Goal: Task Accomplishment & Management: Manage account settings

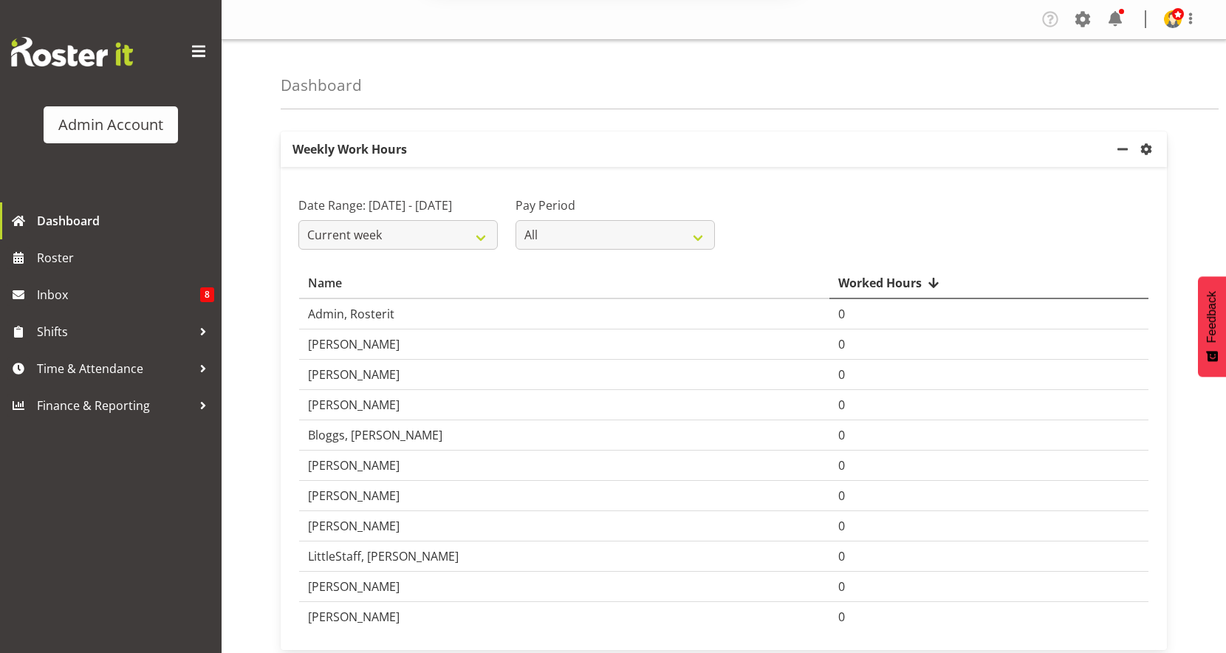
click at [1200, 13] on div "Subscribe to our notifications for the latest news and updates. You can disable…" at bounding box center [613, 65] width 1226 height 131
click at [1176, 14] on div "Subscribe to our notifications for the latest news and updates. You can disable…" at bounding box center [613, 65] width 1226 height 131
click at [613, 83] on button "Later" at bounding box center [644, 95] width 66 height 37
click at [1087, 19] on span at bounding box center [1083, 19] width 24 height 24
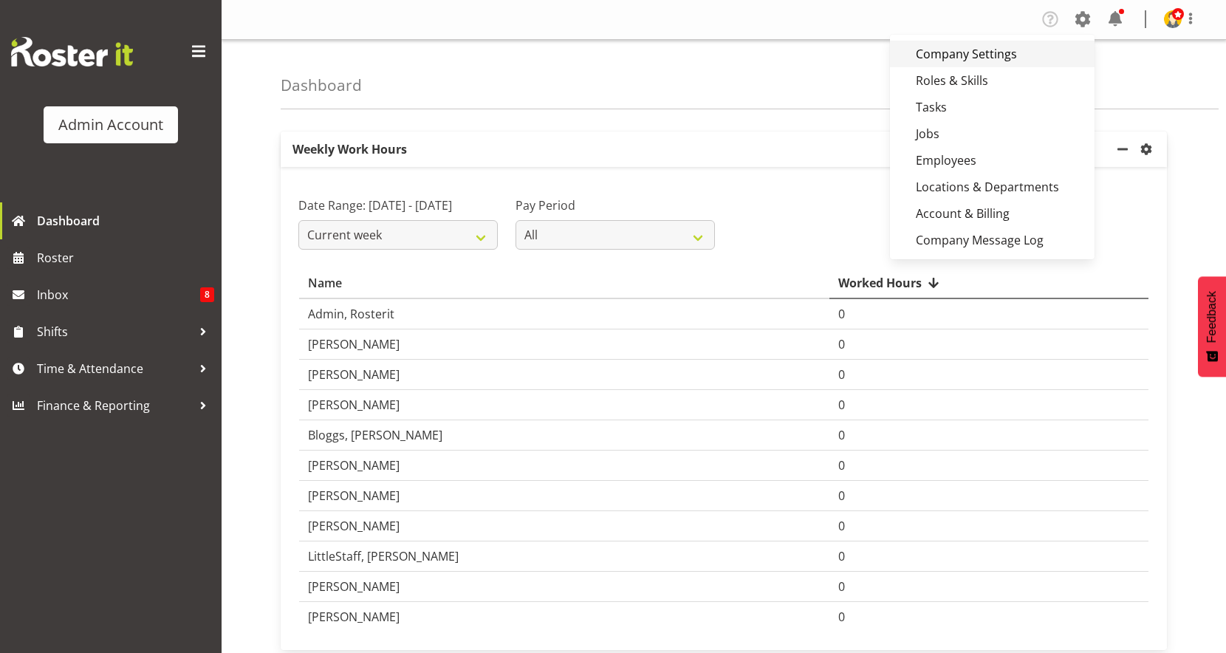
click at [1014, 48] on link "Company Settings" at bounding box center [992, 54] width 205 height 27
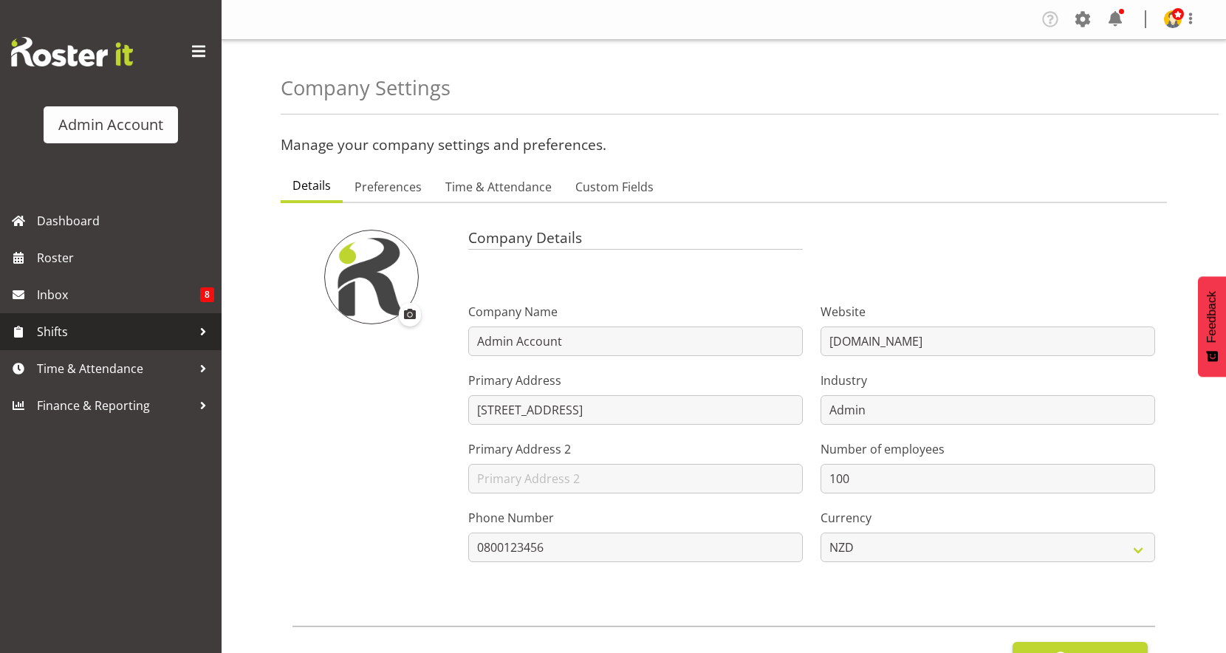
click at [123, 323] on span "Shifts" at bounding box center [114, 332] width 155 height 22
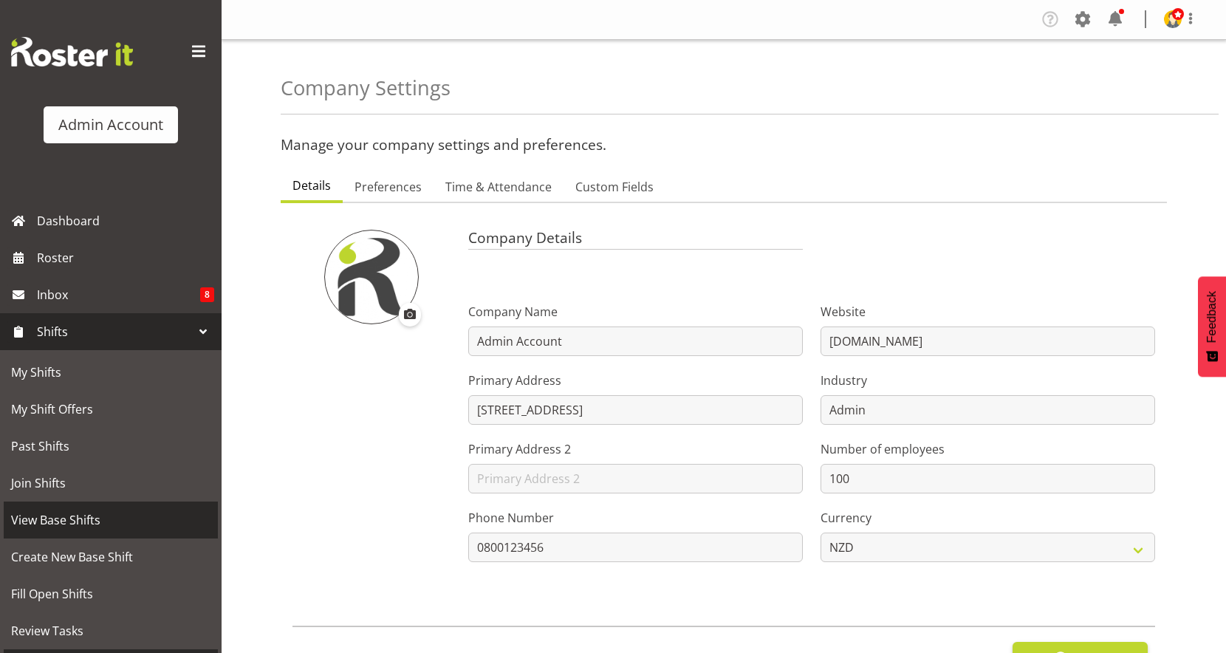
scroll to position [148, 0]
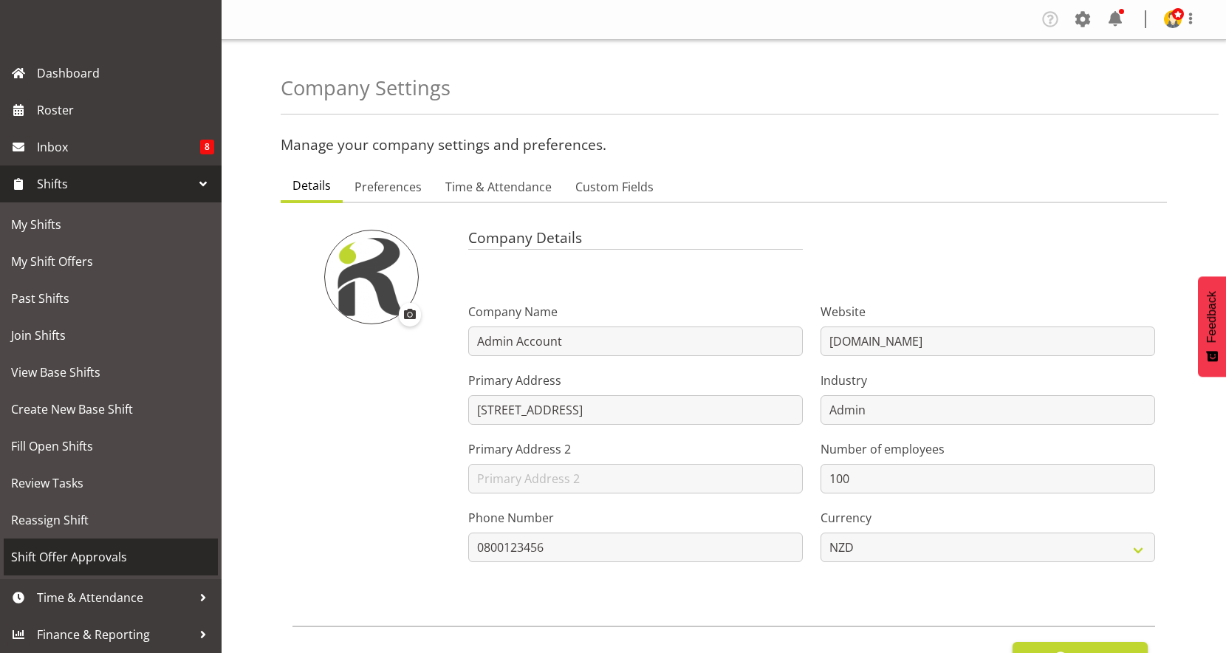
click at [118, 566] on span "Shift Offer Approvals" at bounding box center [110, 557] width 199 height 22
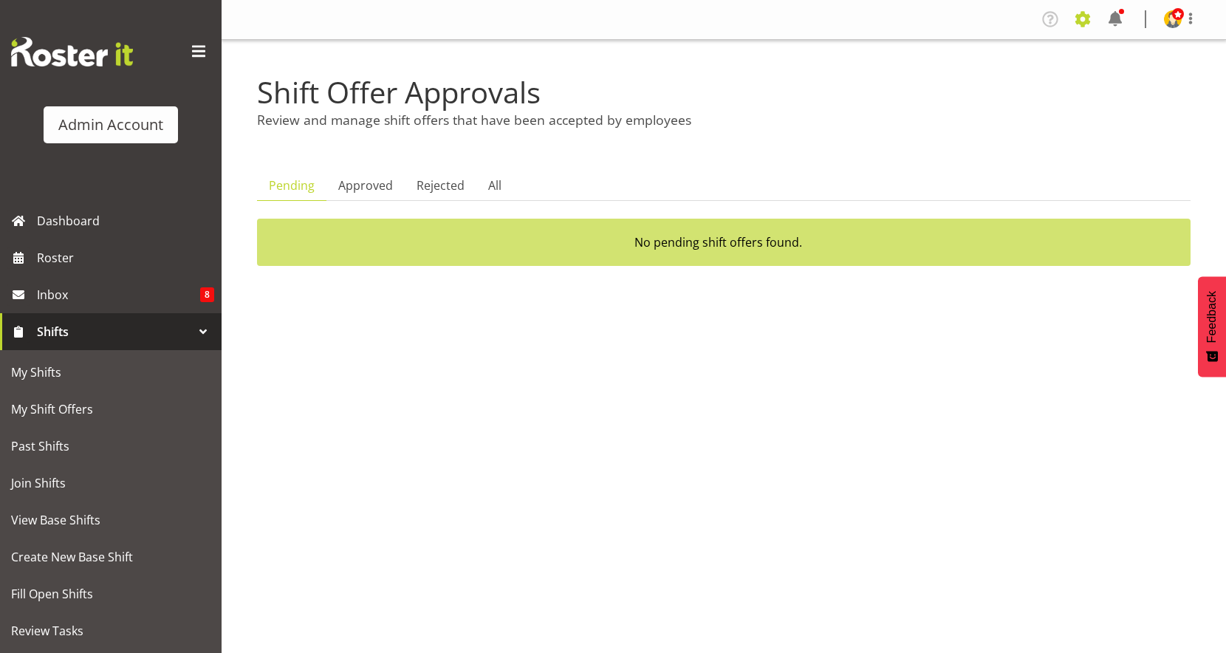
click at [1081, 21] on span at bounding box center [1083, 19] width 24 height 24
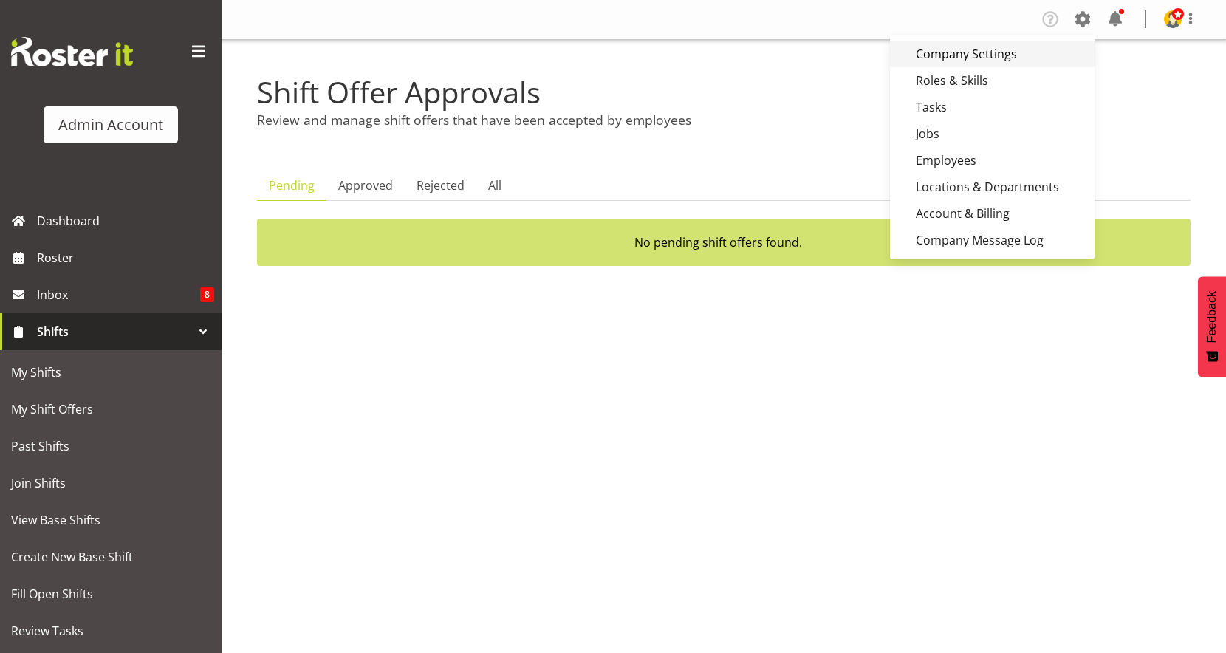
click at [993, 53] on link "Company Settings" at bounding box center [992, 54] width 205 height 27
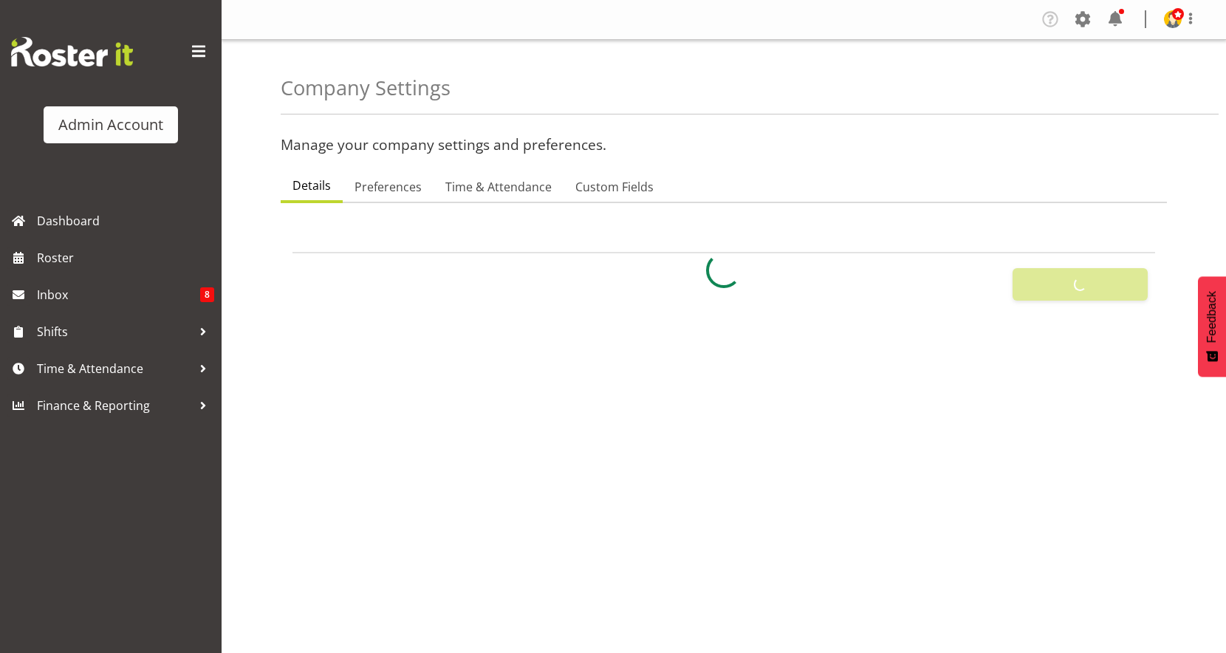
select select
select select "monday"
select select "surname_first"
checkbox input "false"
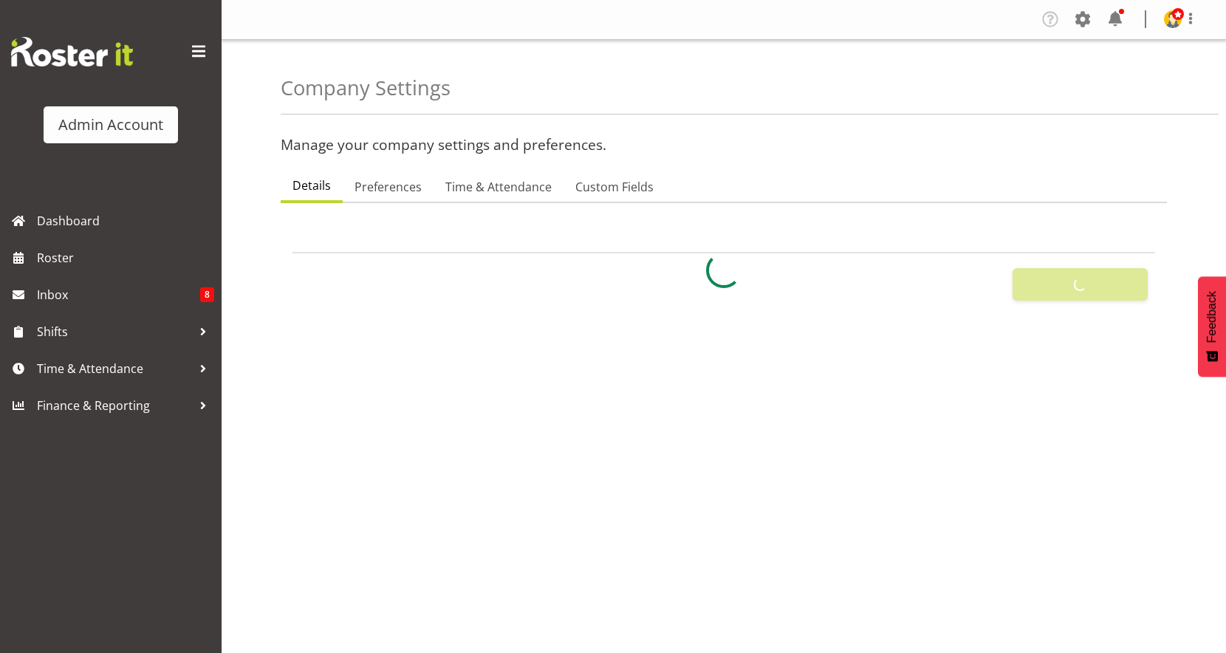
checkbox input "true"
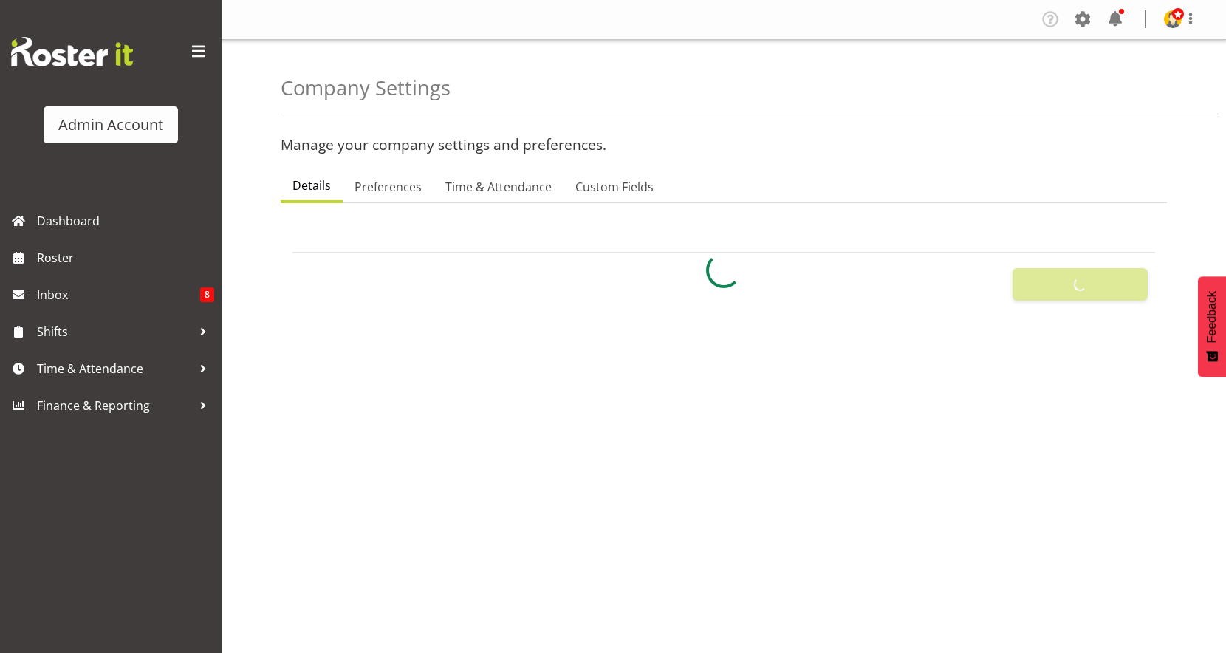
checkbox input "true"
checkbox input "false"
type input "24"
type input "0"
type input "24"
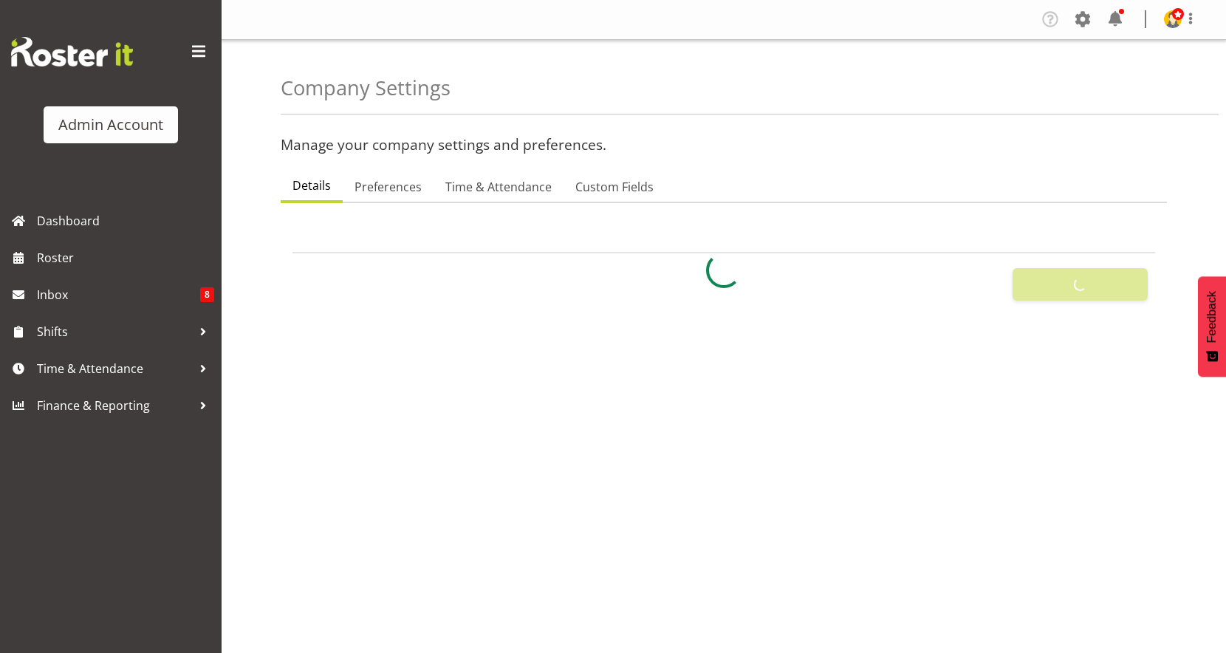
type input "0"
checkbox input "false"
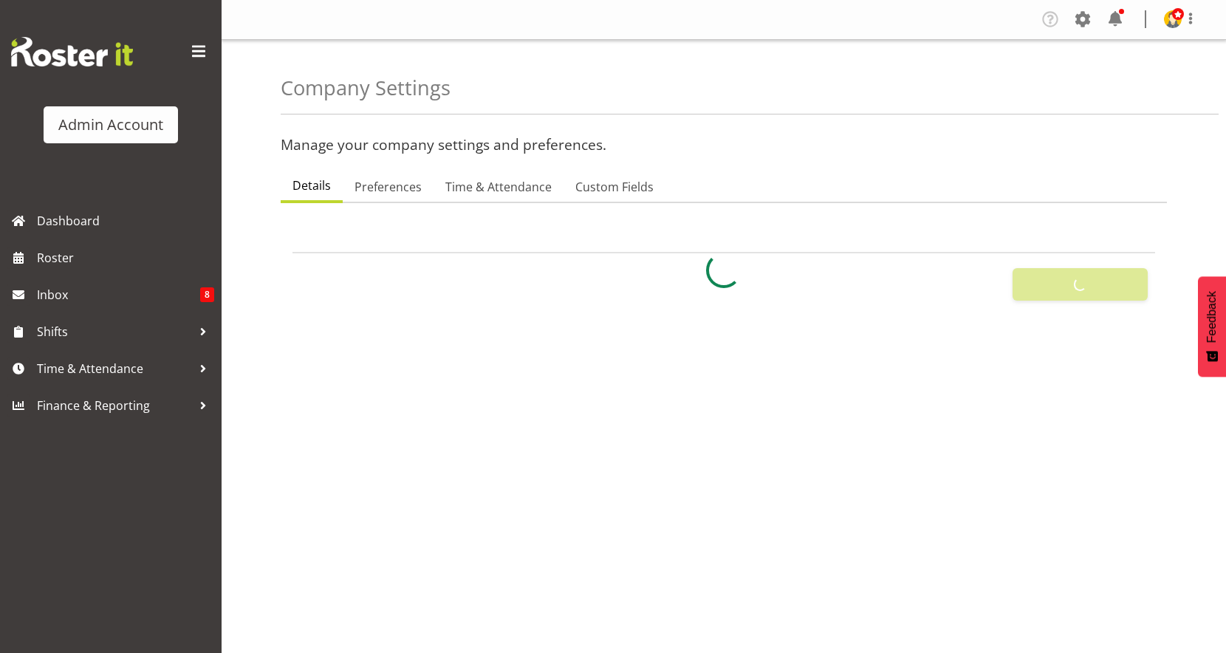
checkbox input "true"
select select "1_day_before"
type input "60"
checkbox input "true"
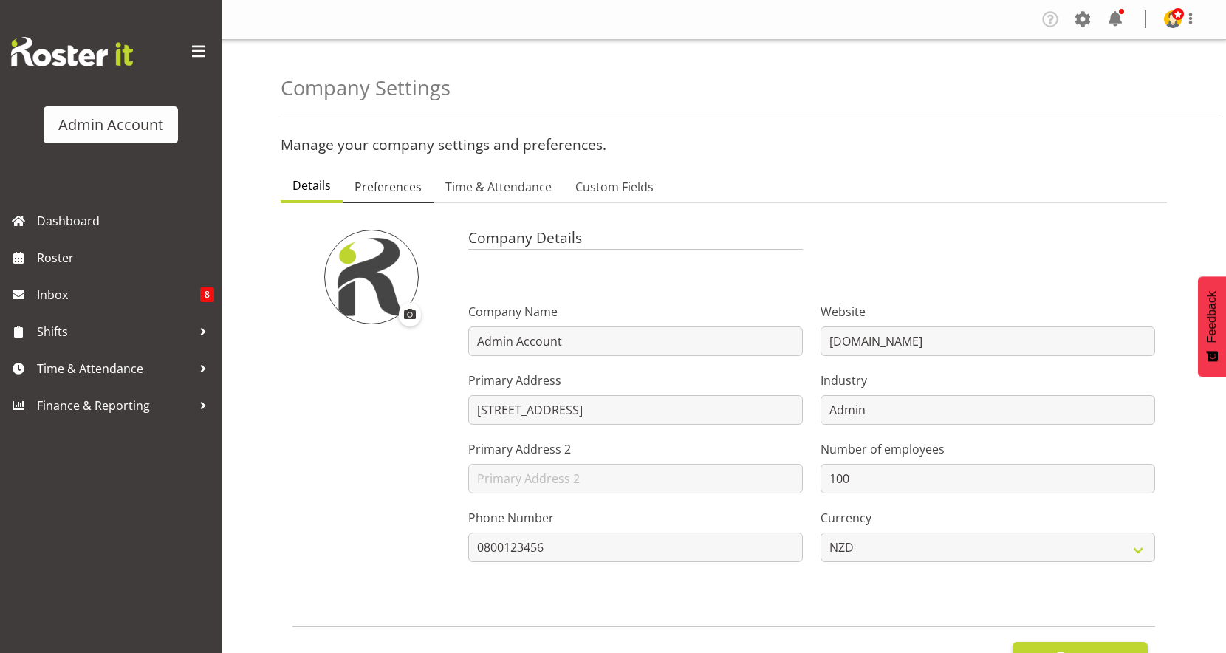
click at [394, 186] on span "Preferences" at bounding box center [387, 187] width 67 height 18
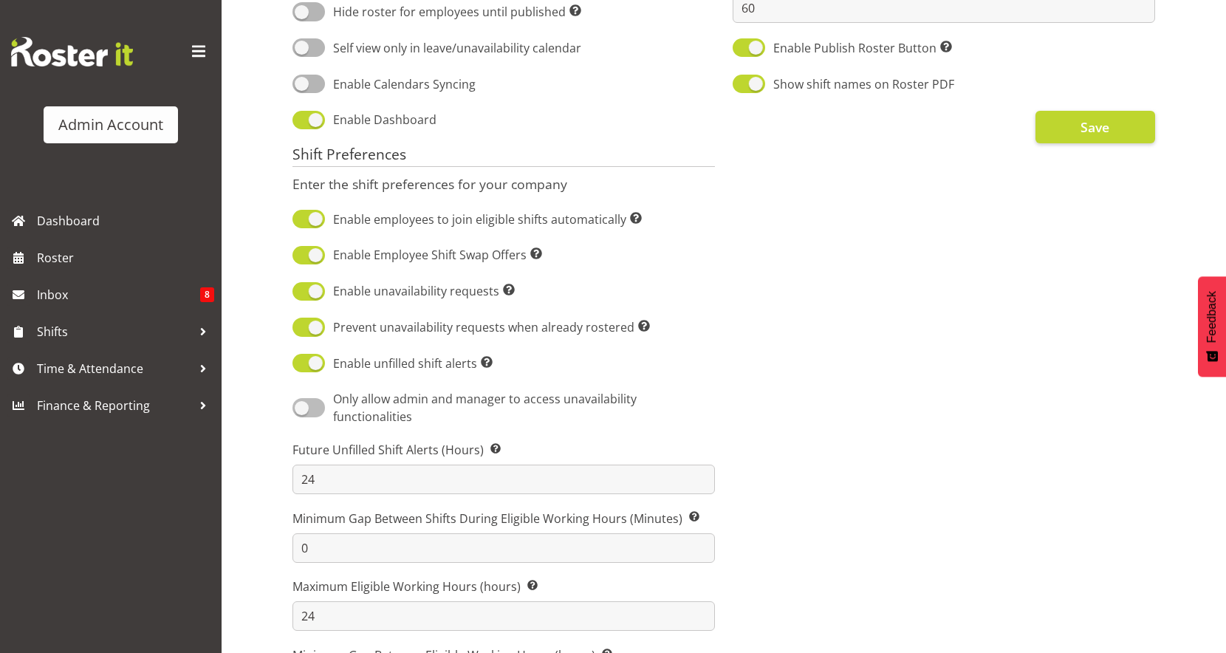
scroll to position [667, 0]
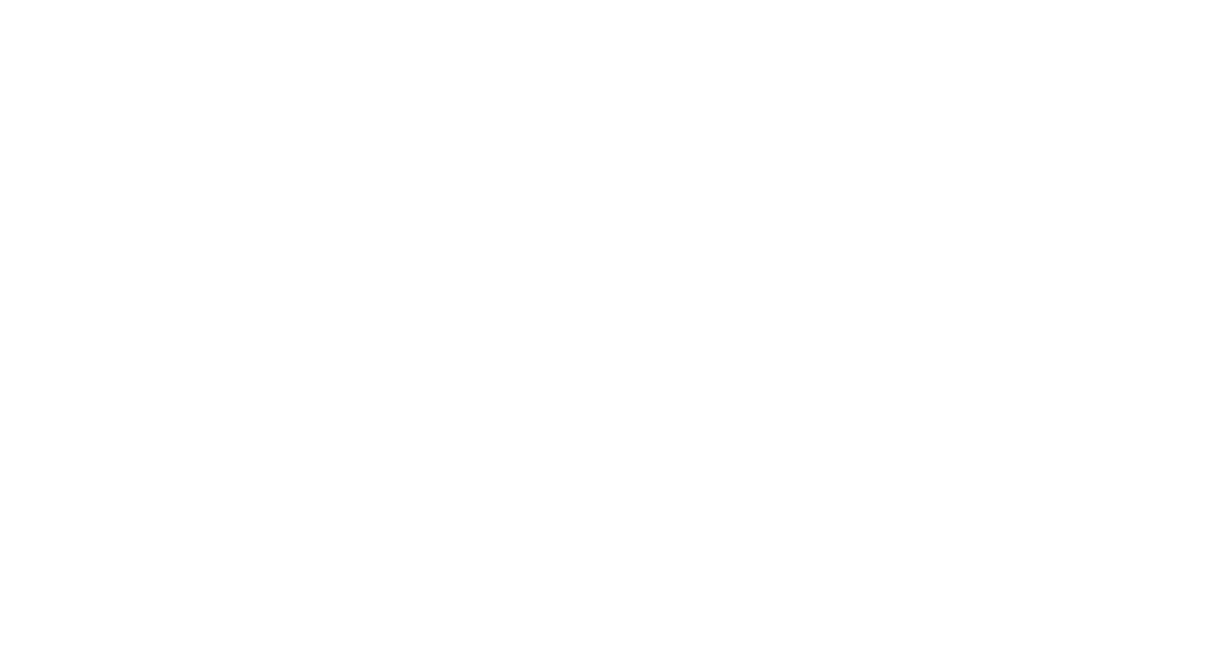
select select
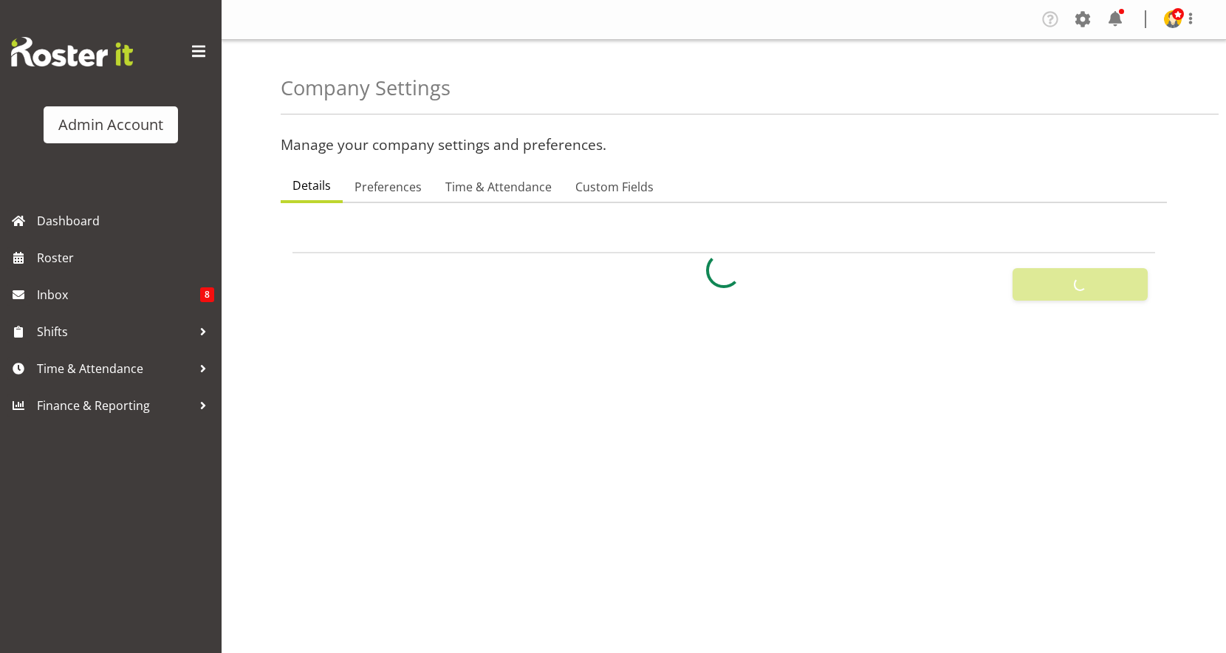
select select "[DATE]"
select select "surname_first"
checkbox input "false"
checkbox input "true"
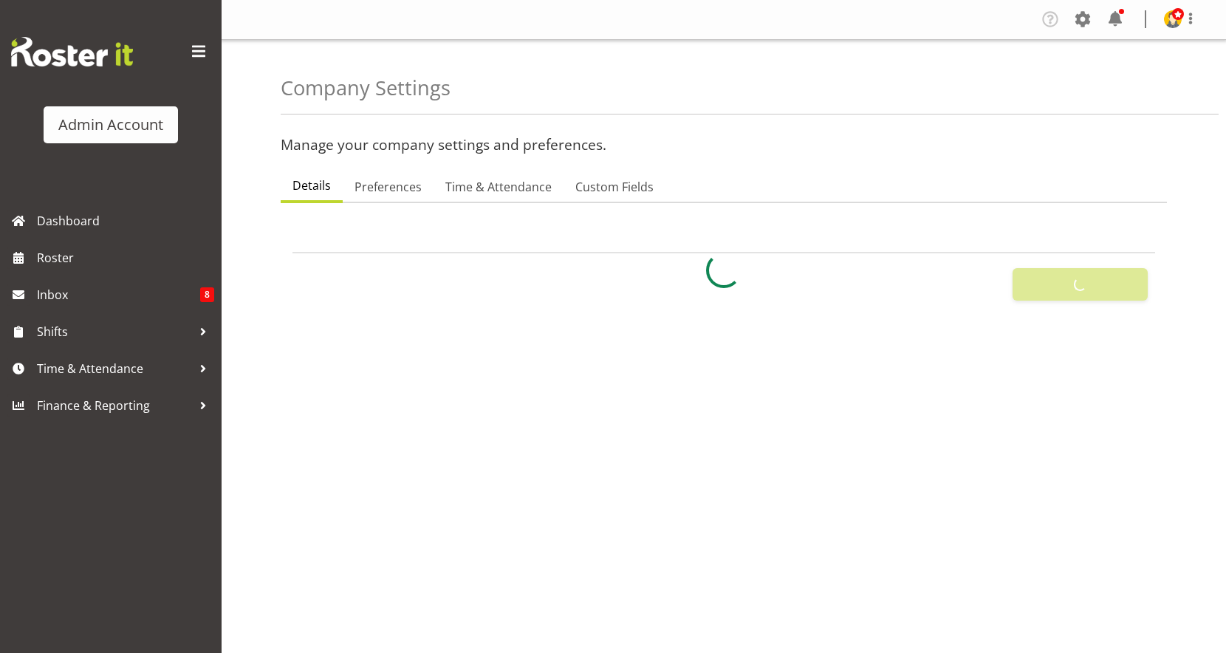
checkbox input "true"
checkbox input "false"
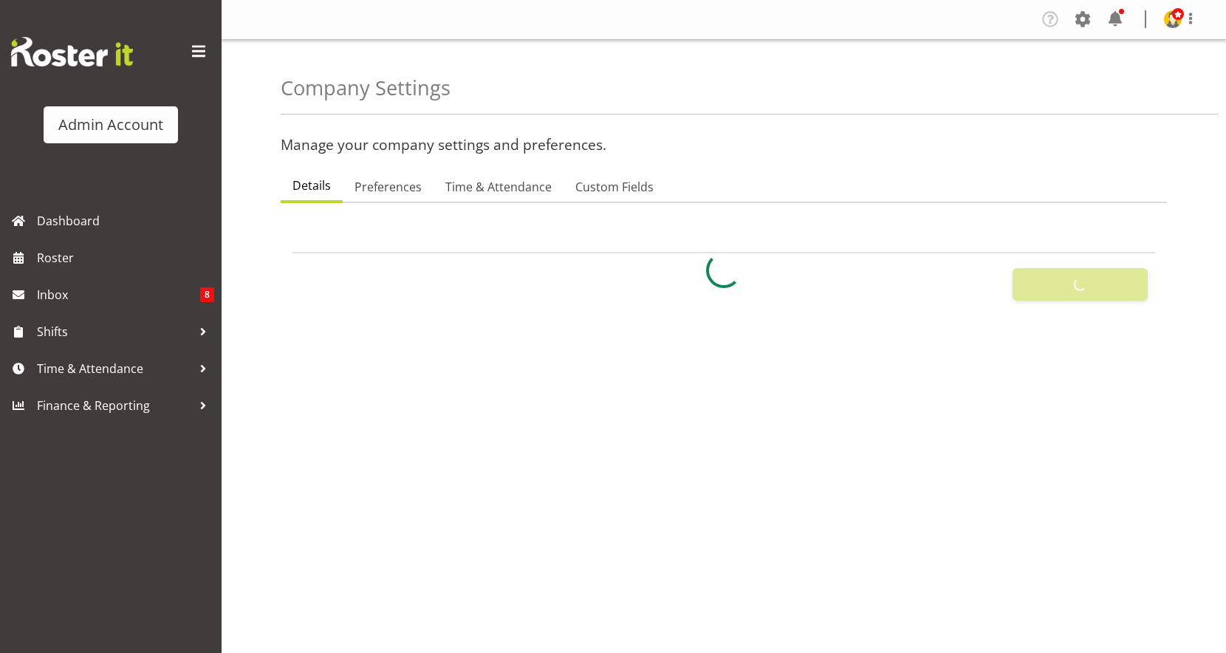
type input "24"
type input "0"
type input "24"
type input "0"
checkbox input "false"
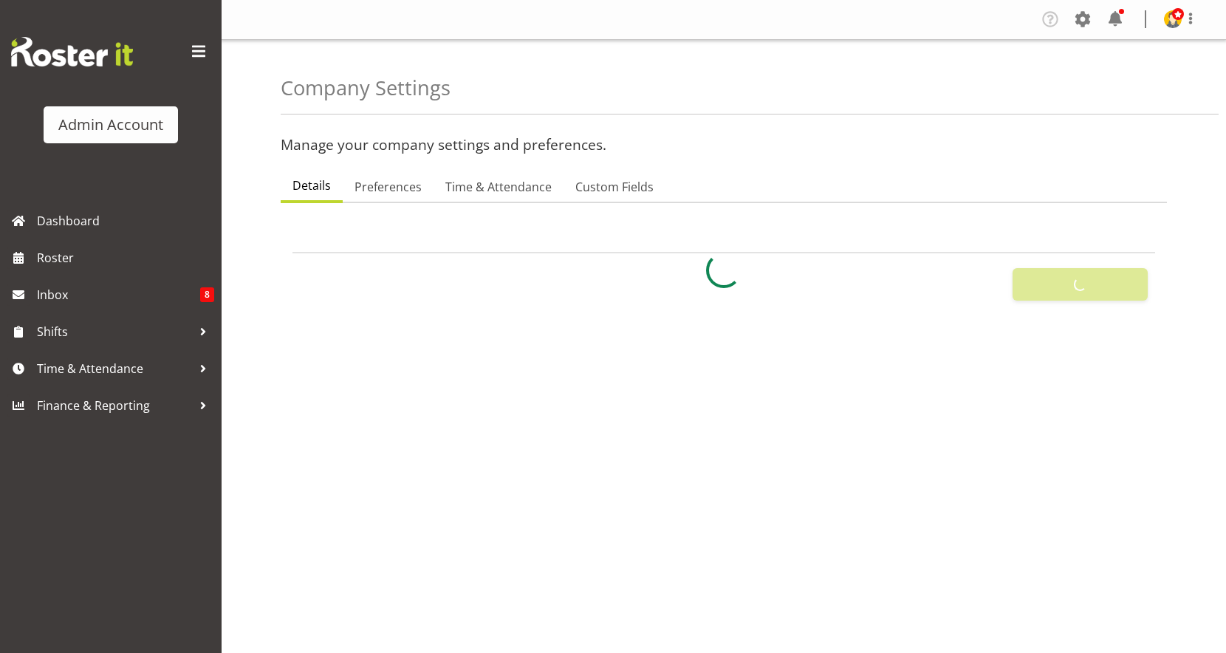
checkbox input "false"
checkbox input "true"
select select "1_day_before"
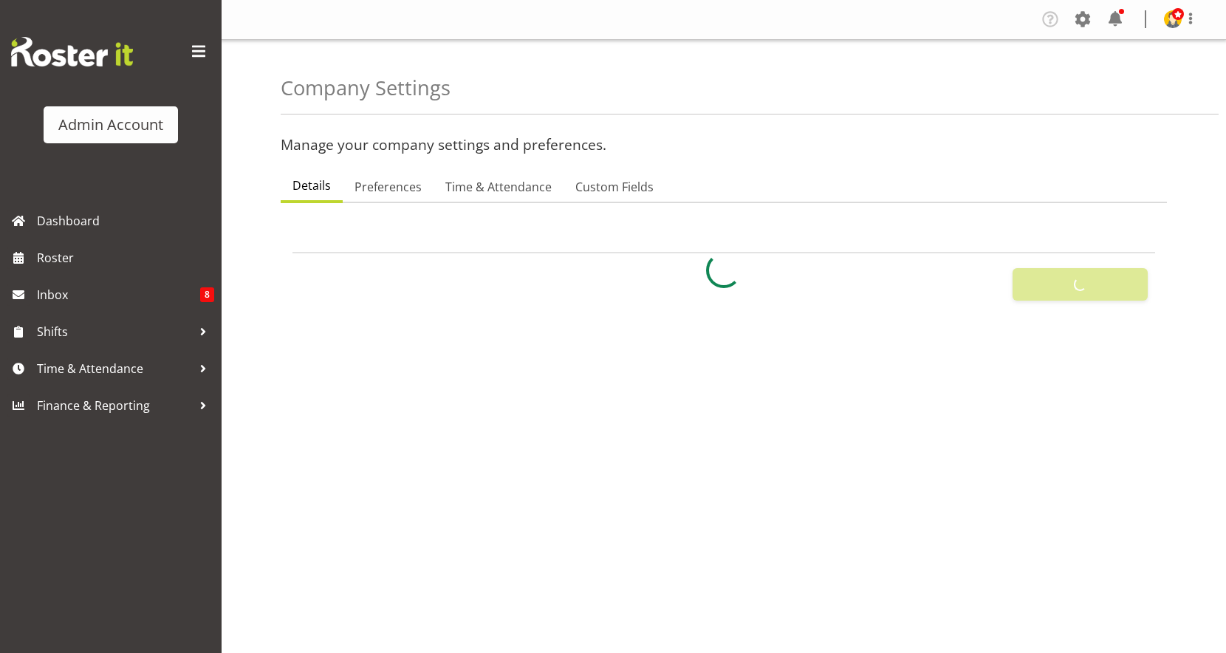
type input "60"
checkbox input "true"
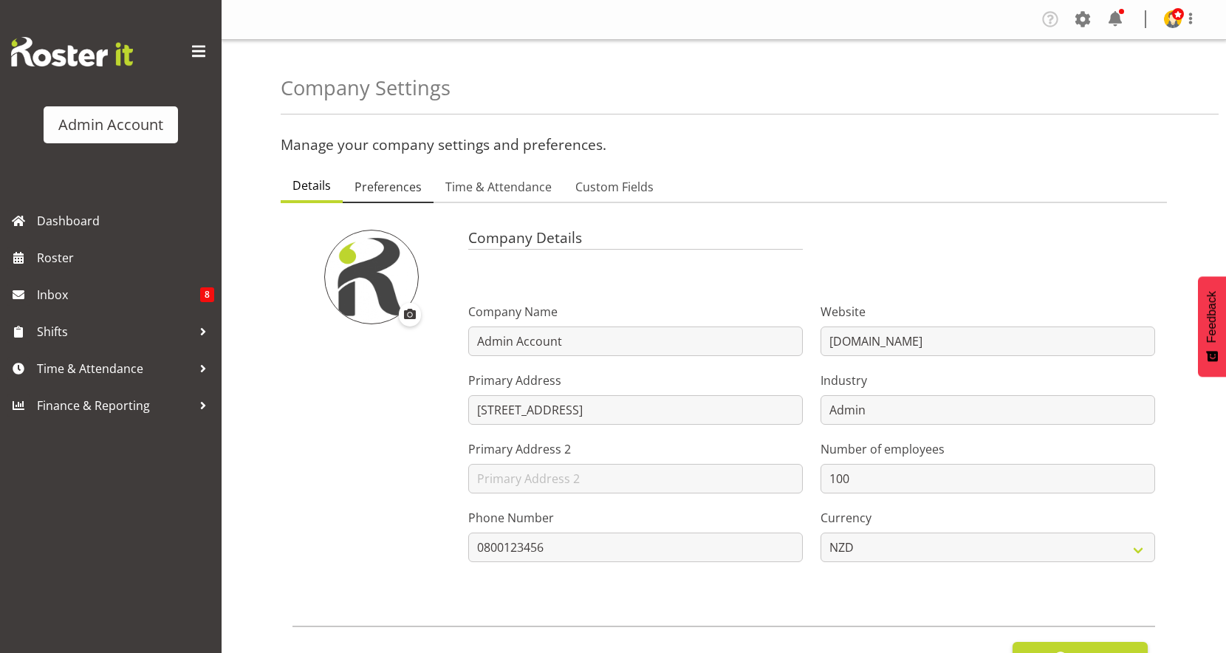
click at [417, 182] on span "Preferences" at bounding box center [387, 187] width 67 height 18
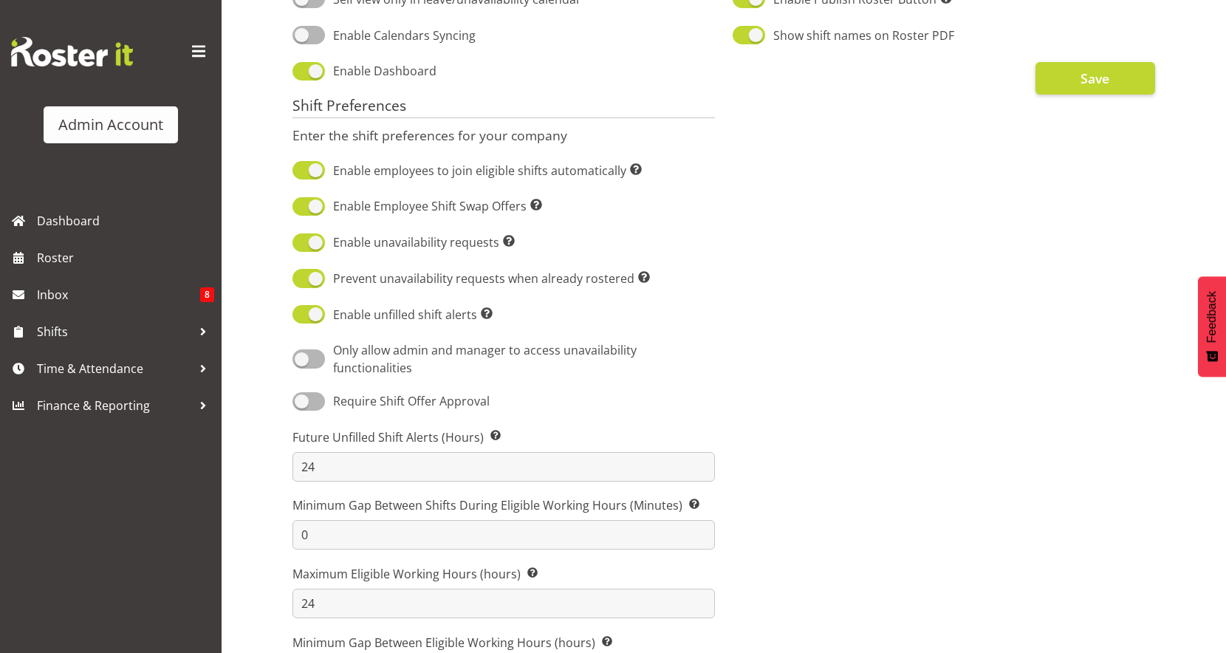
scroll to position [773, 0]
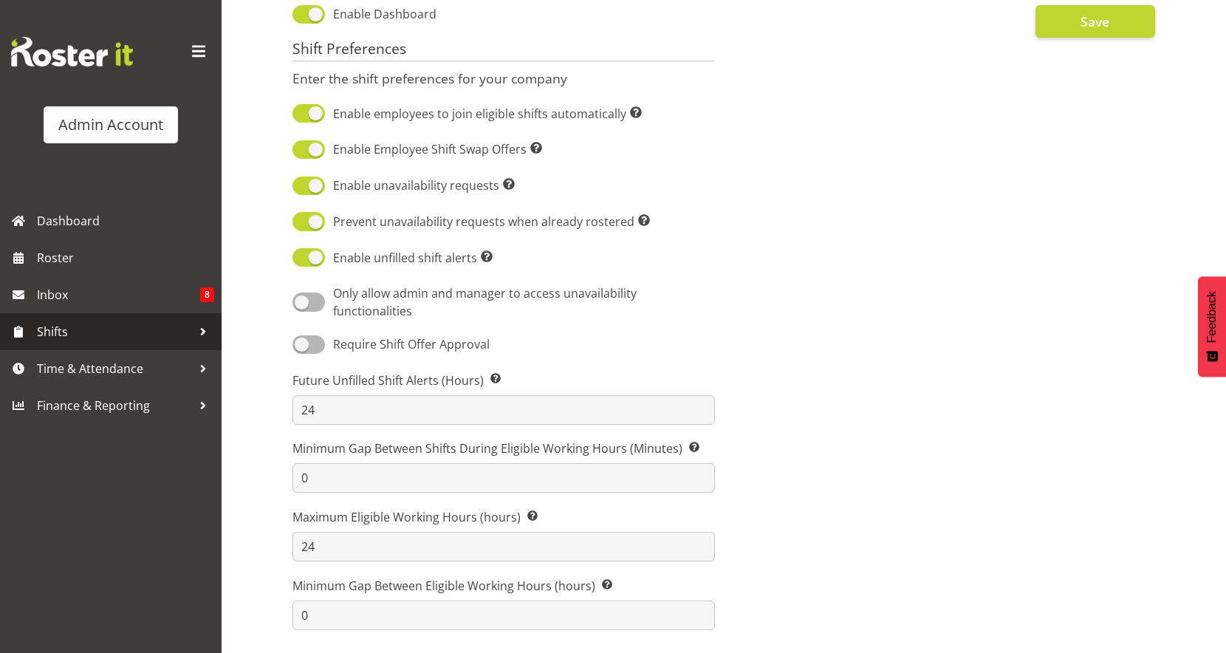
click at [100, 335] on span "Shifts" at bounding box center [114, 332] width 155 height 22
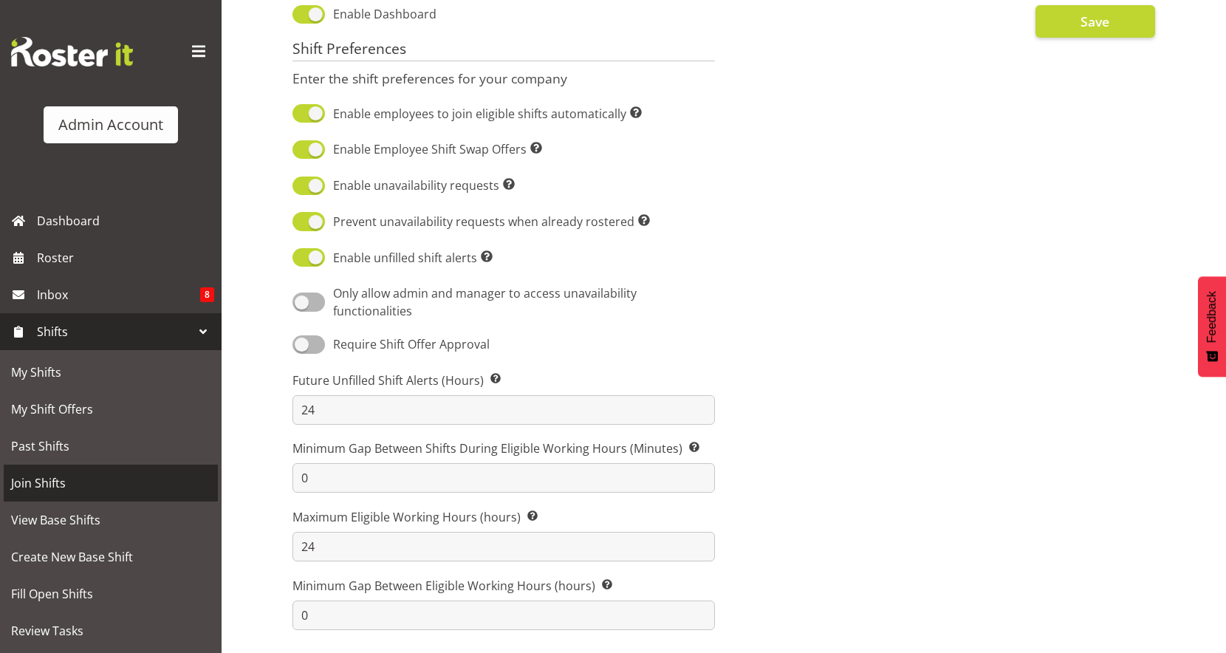
scroll to position [111, 0]
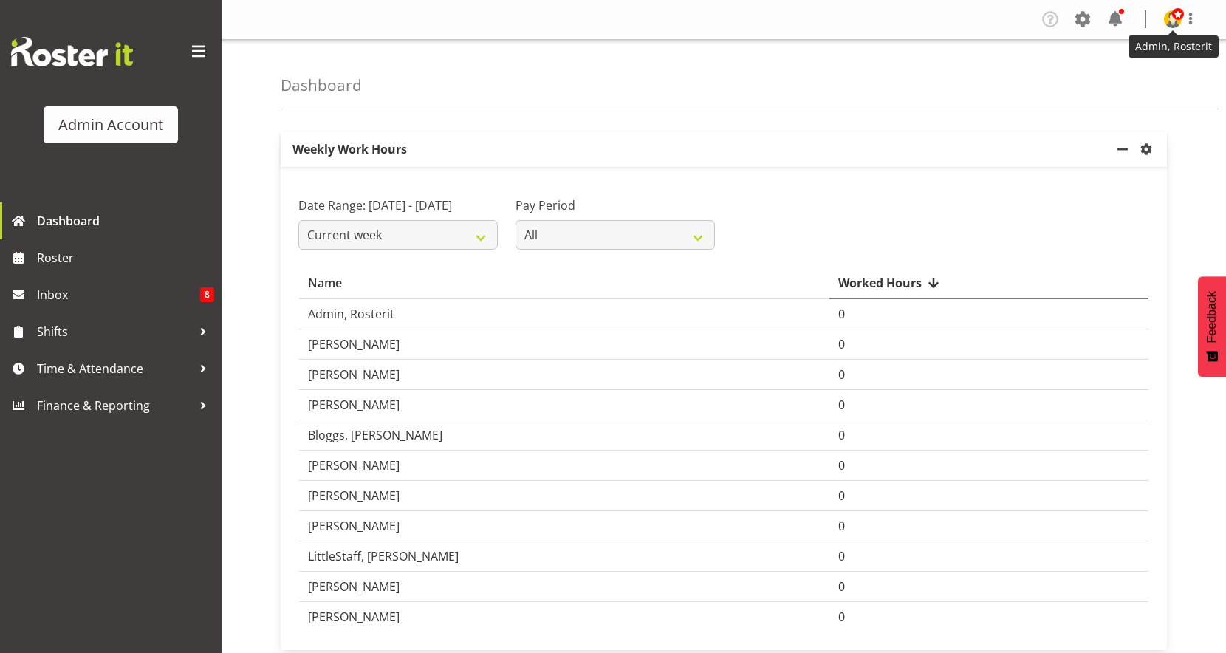
click at [1173, 24] on img at bounding box center [1173, 19] width 18 height 18
click at [1132, 46] on link "Profile" at bounding box center [1129, 51] width 142 height 27
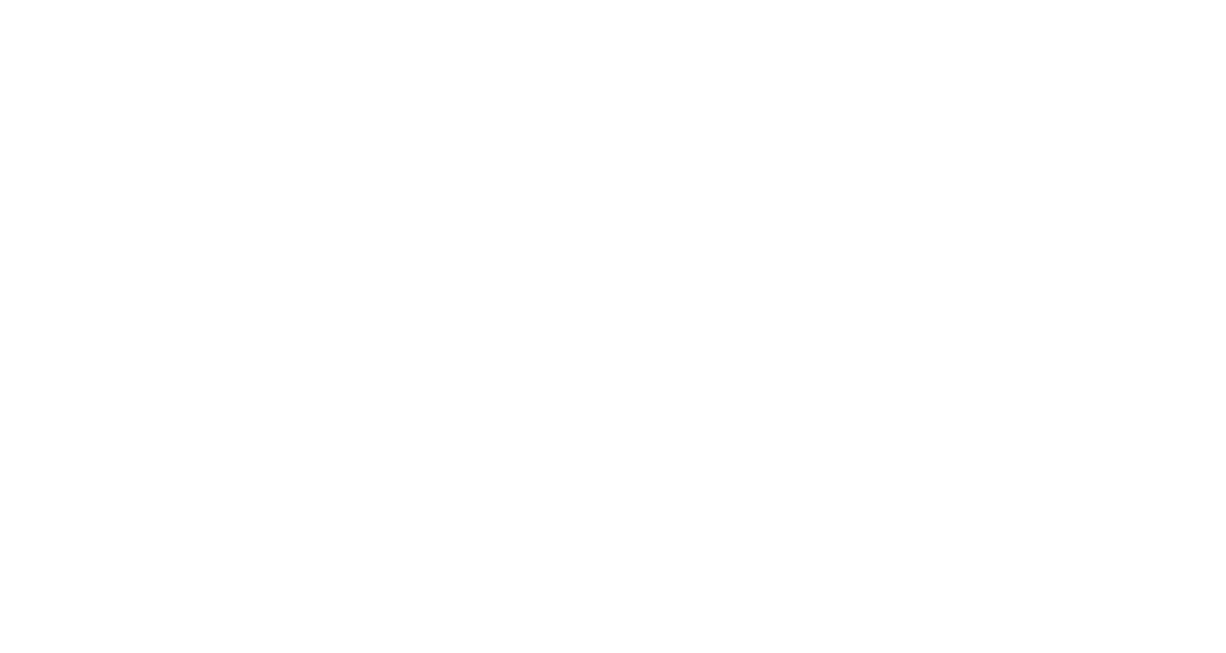
select select "TimelineWeek"
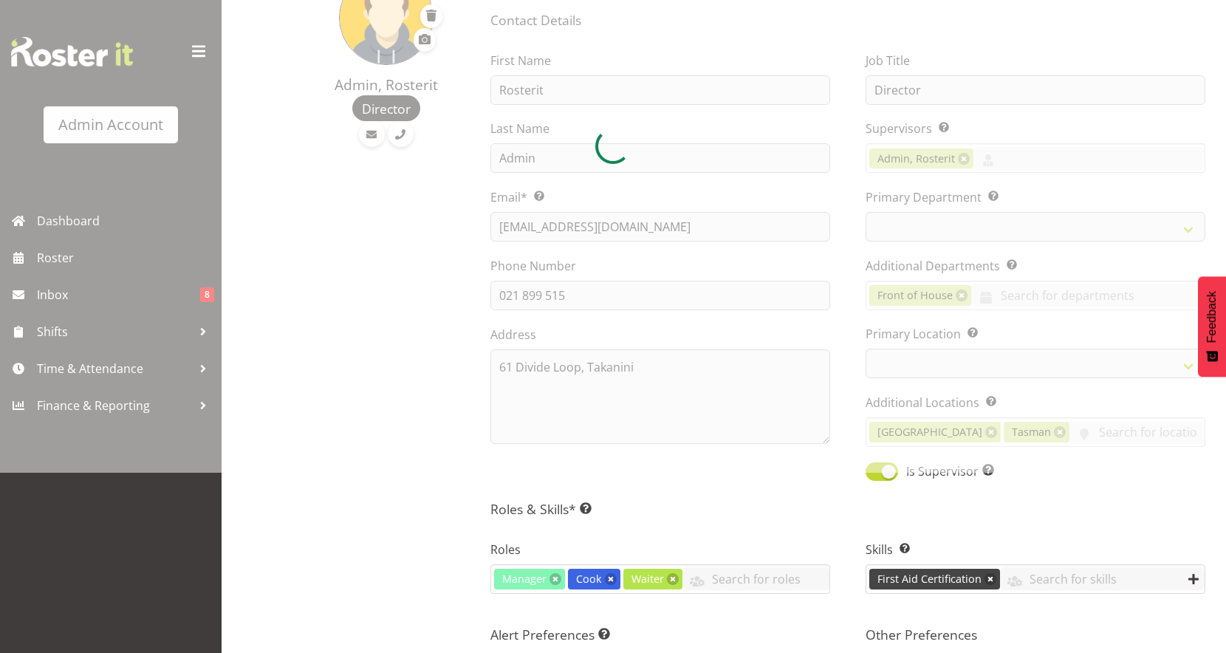
select select
select select "1"
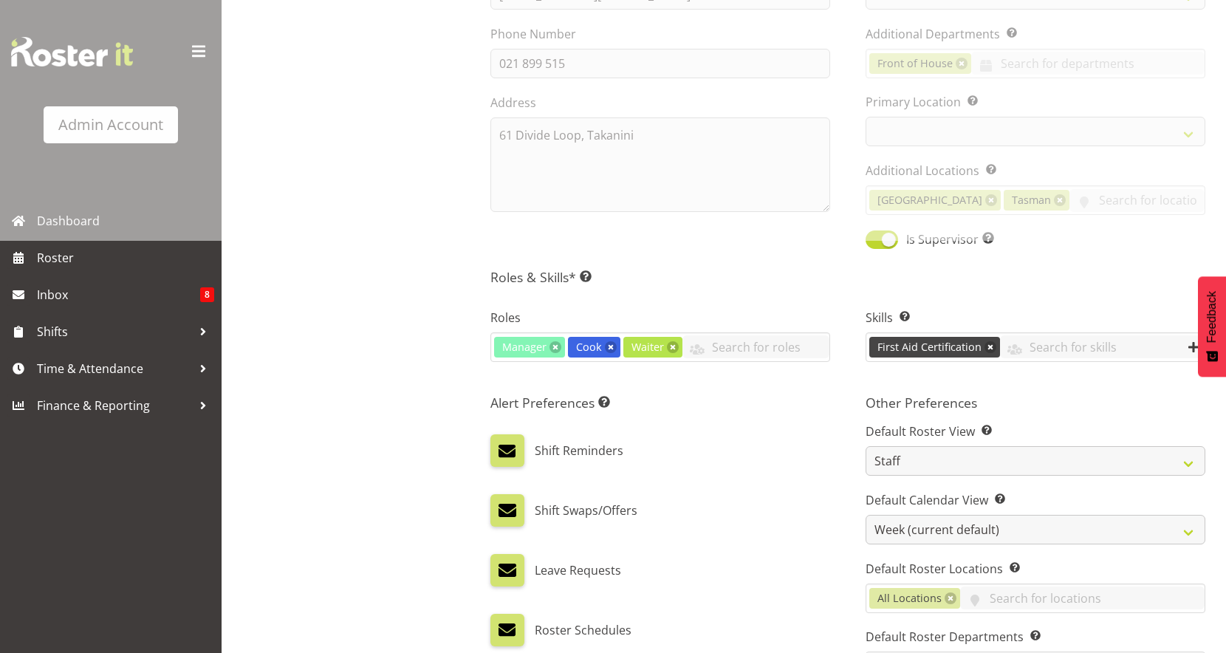
select select
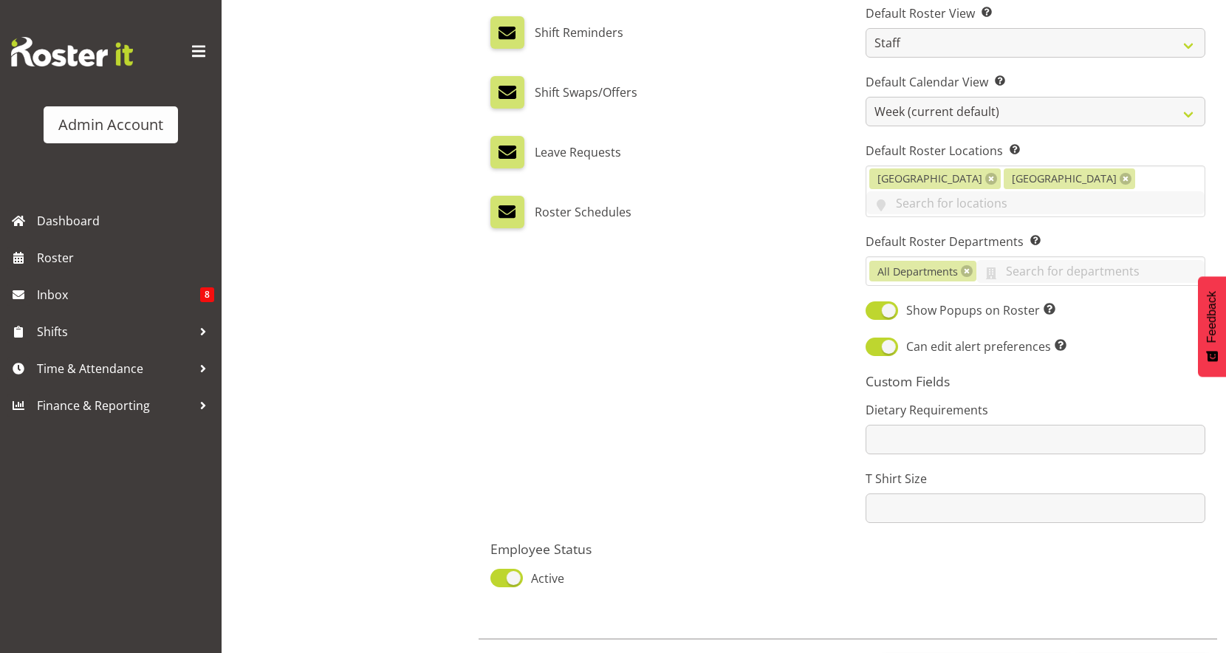
scroll to position [795, 0]
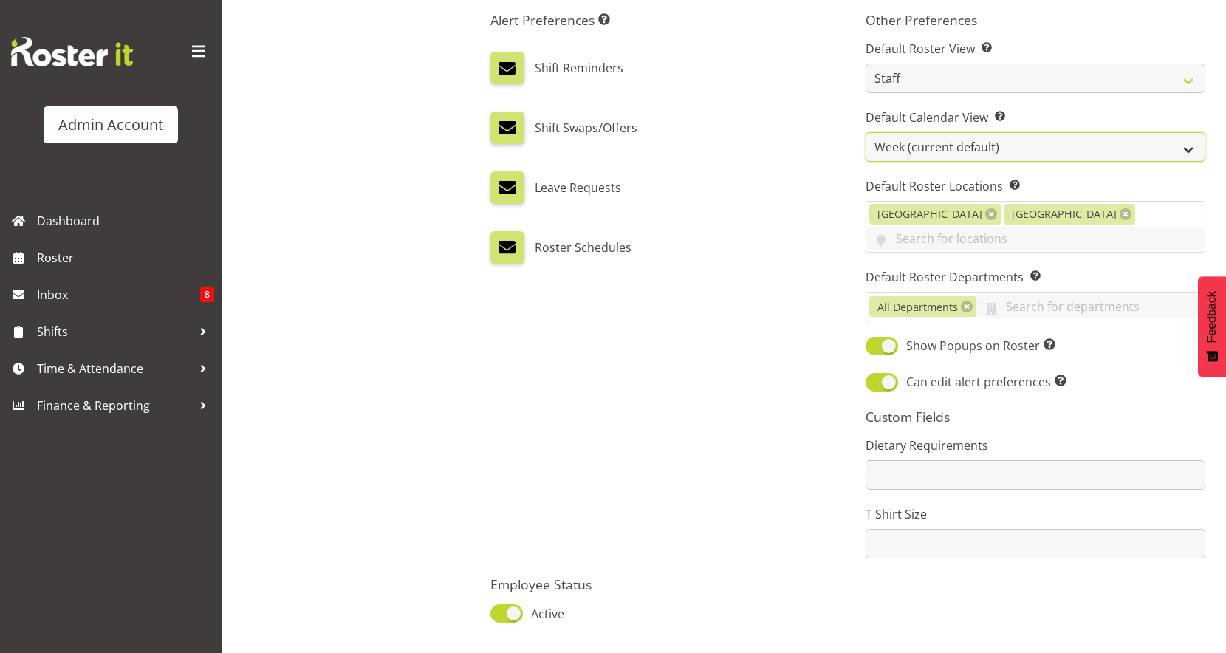
click at [1002, 151] on select "Day Timeline Day Week (current default) Timeline Week Fortnight Month Calendar" at bounding box center [1036, 147] width 340 height 30
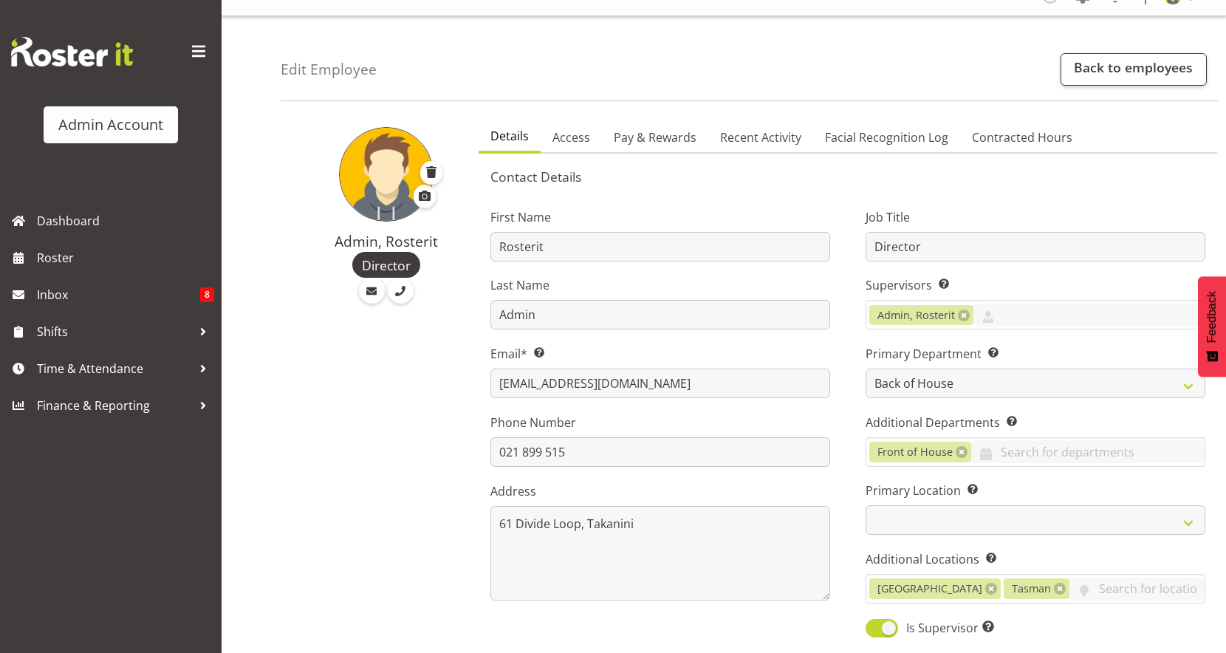
scroll to position [0, 0]
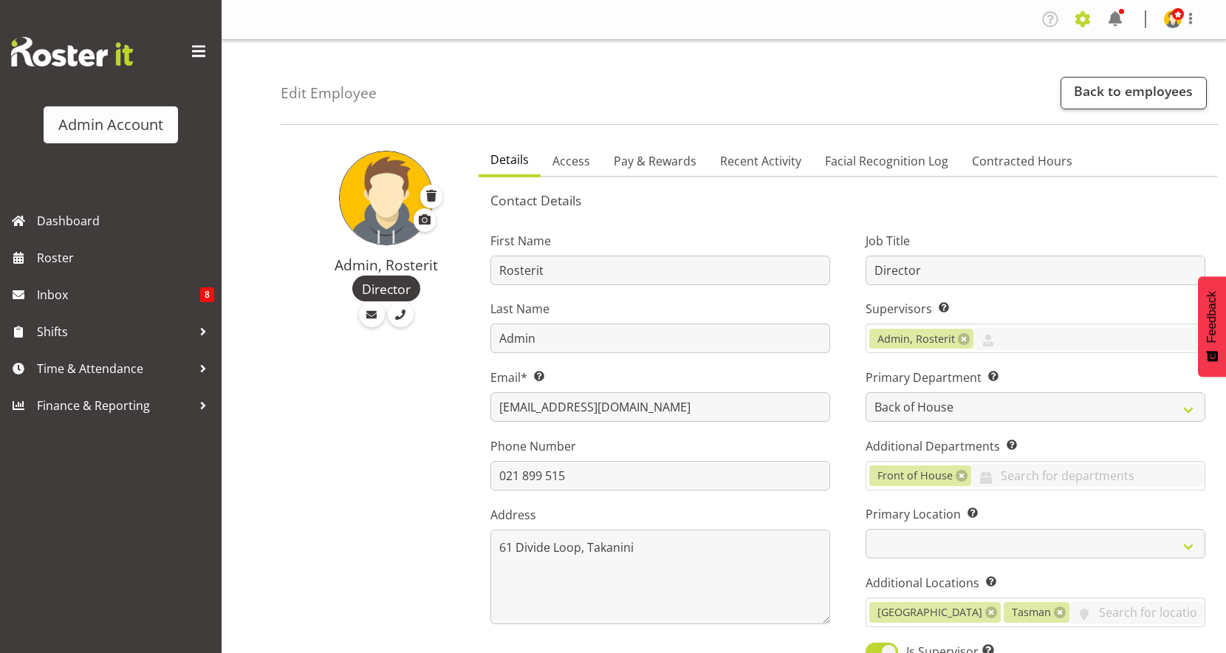
click at [1076, 24] on span at bounding box center [1083, 19] width 24 height 24
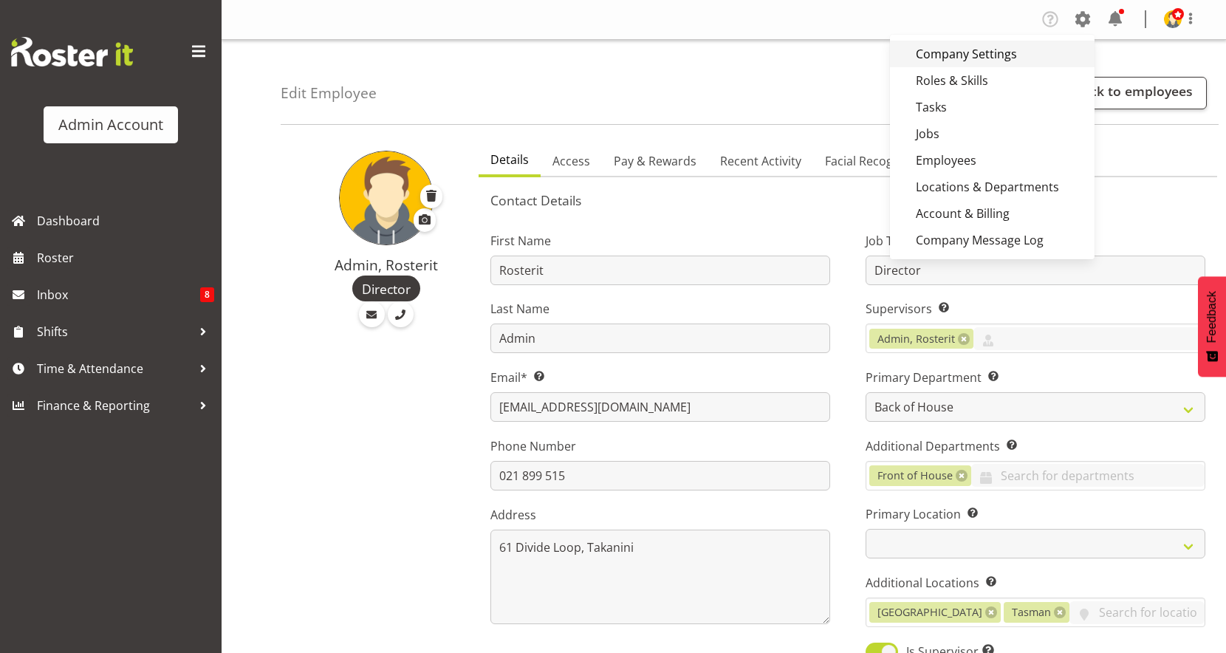
click at [1020, 56] on link "Company Settings" at bounding box center [992, 54] width 205 height 27
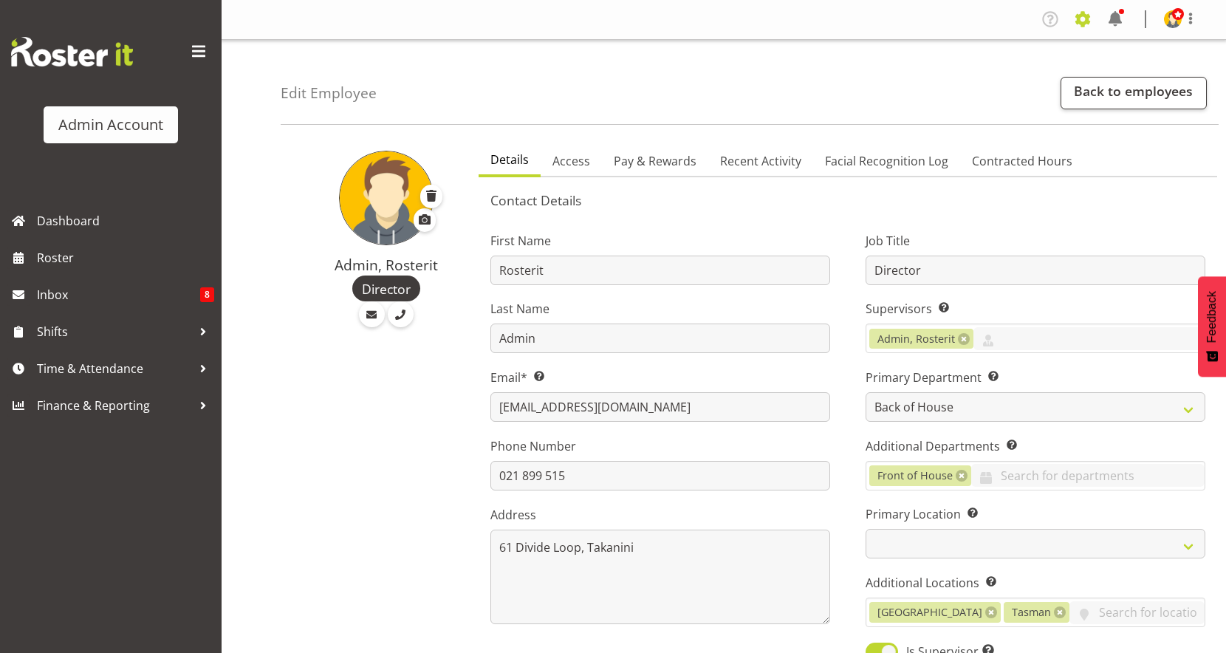
click at [1081, 18] on span at bounding box center [1083, 19] width 24 height 24
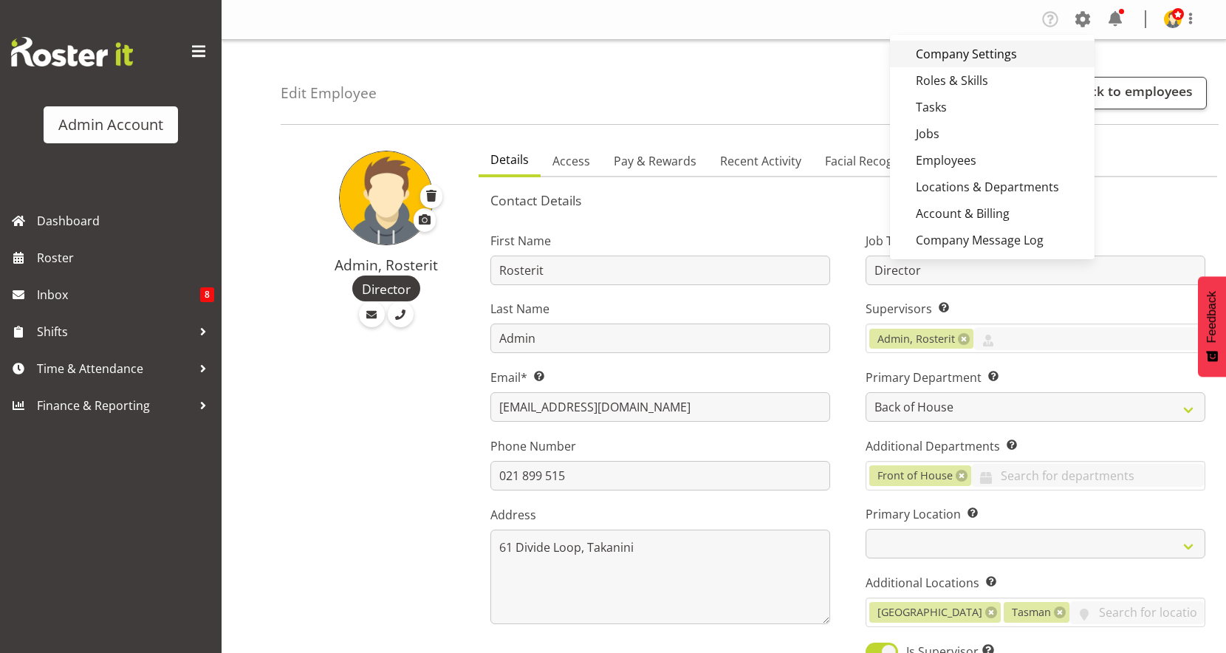
click at [1004, 66] on link "Company Settings" at bounding box center [992, 54] width 205 height 27
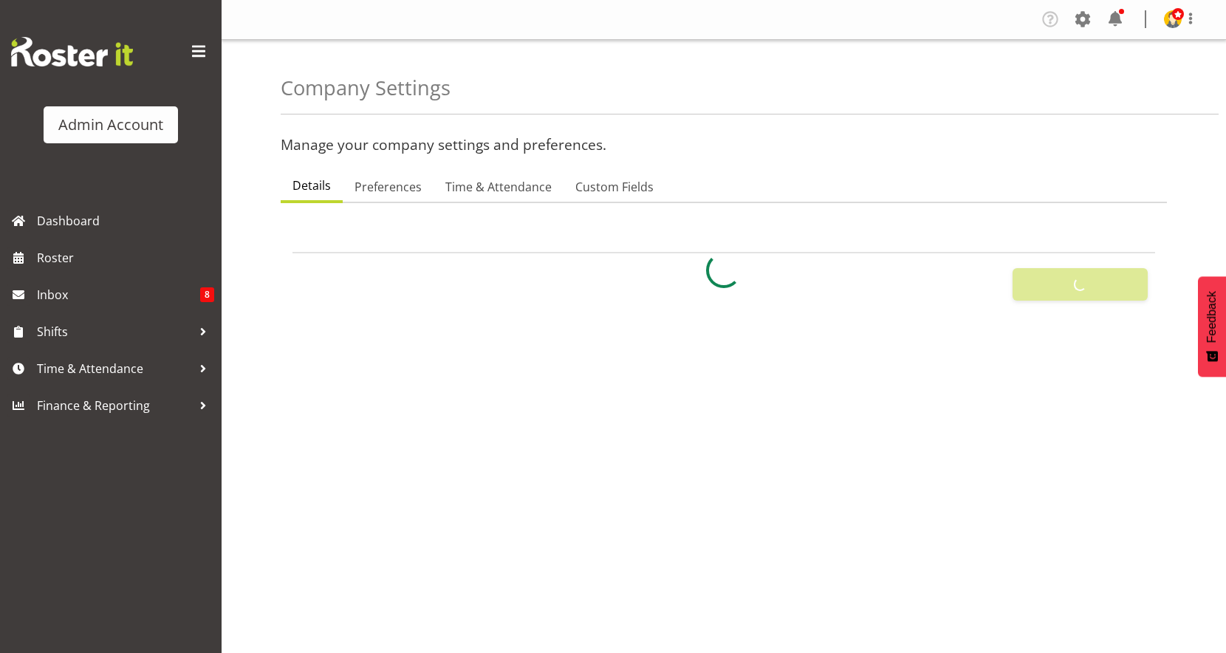
select select
select select "[DATE]"
select select "surname_first"
checkbox input "false"
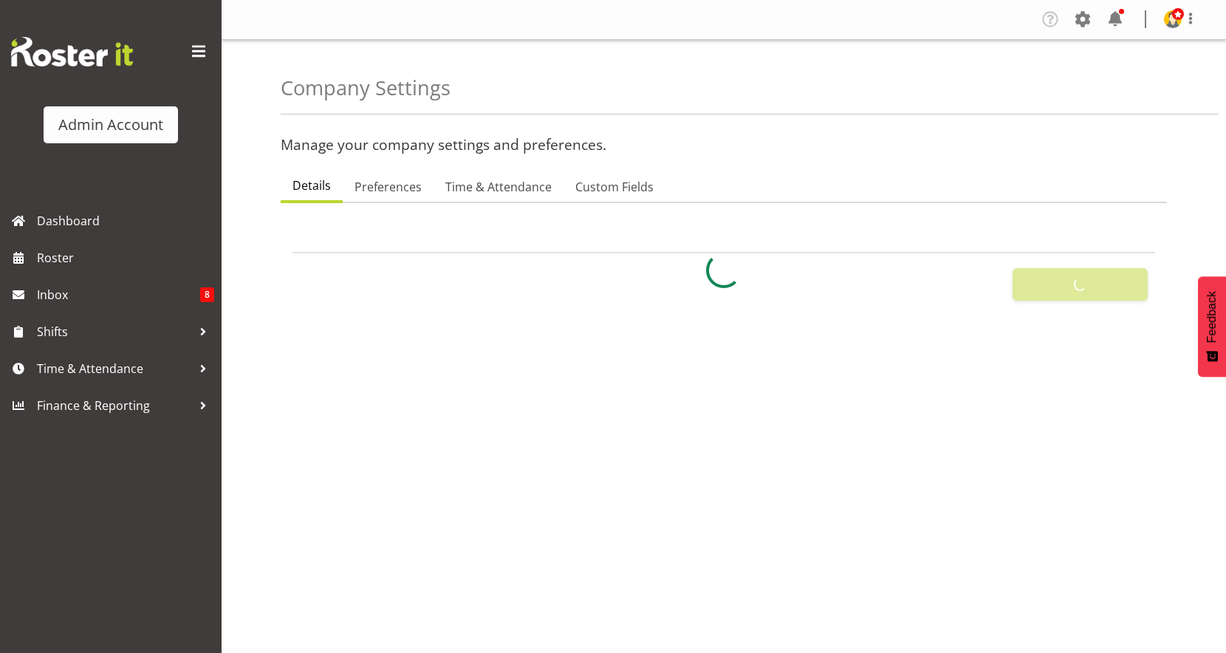
checkbox input "true"
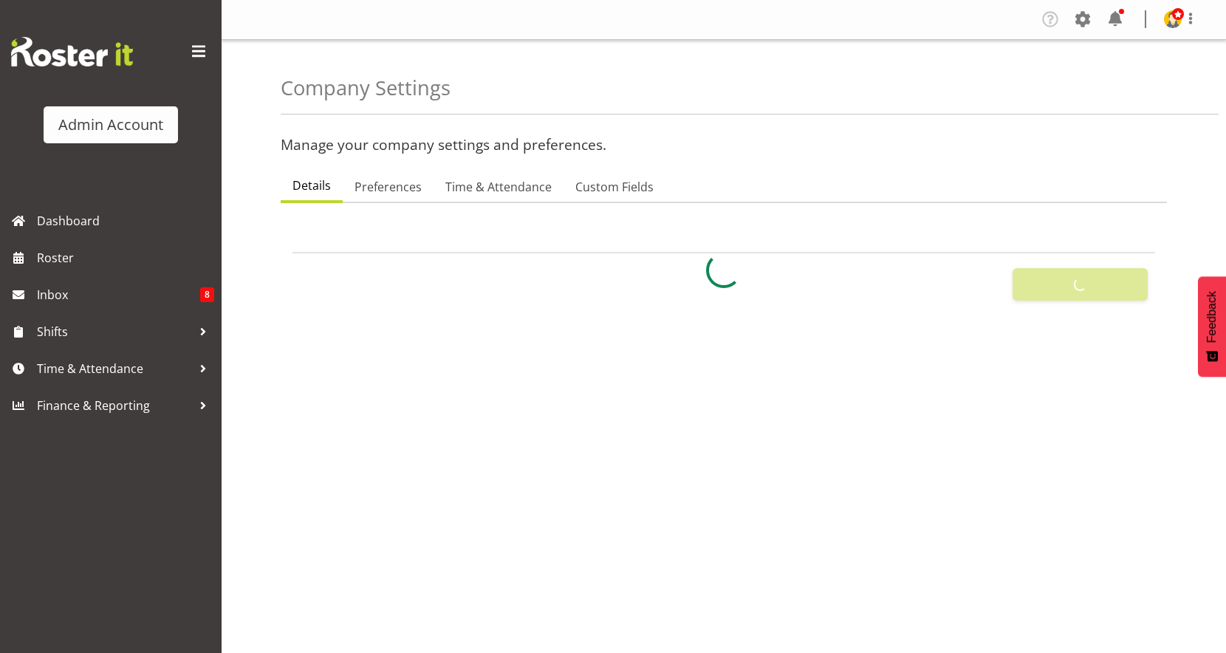
checkbox input "true"
checkbox input "false"
type input "24"
type input "0"
type input "24"
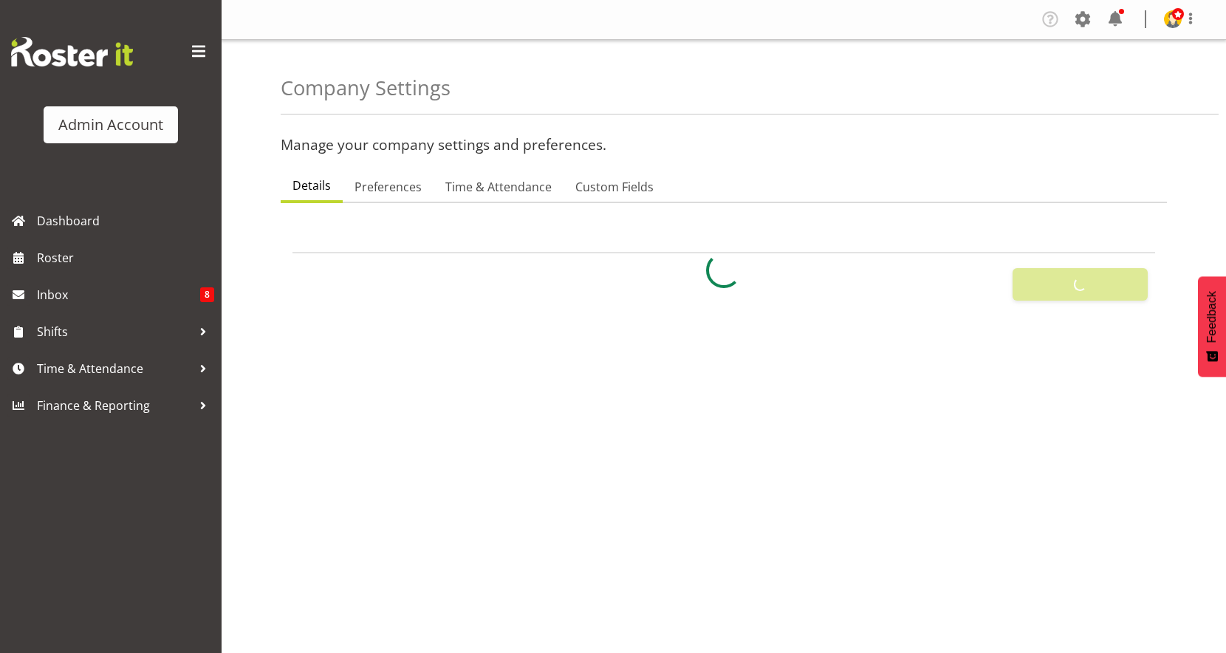
type input "0"
checkbox input "false"
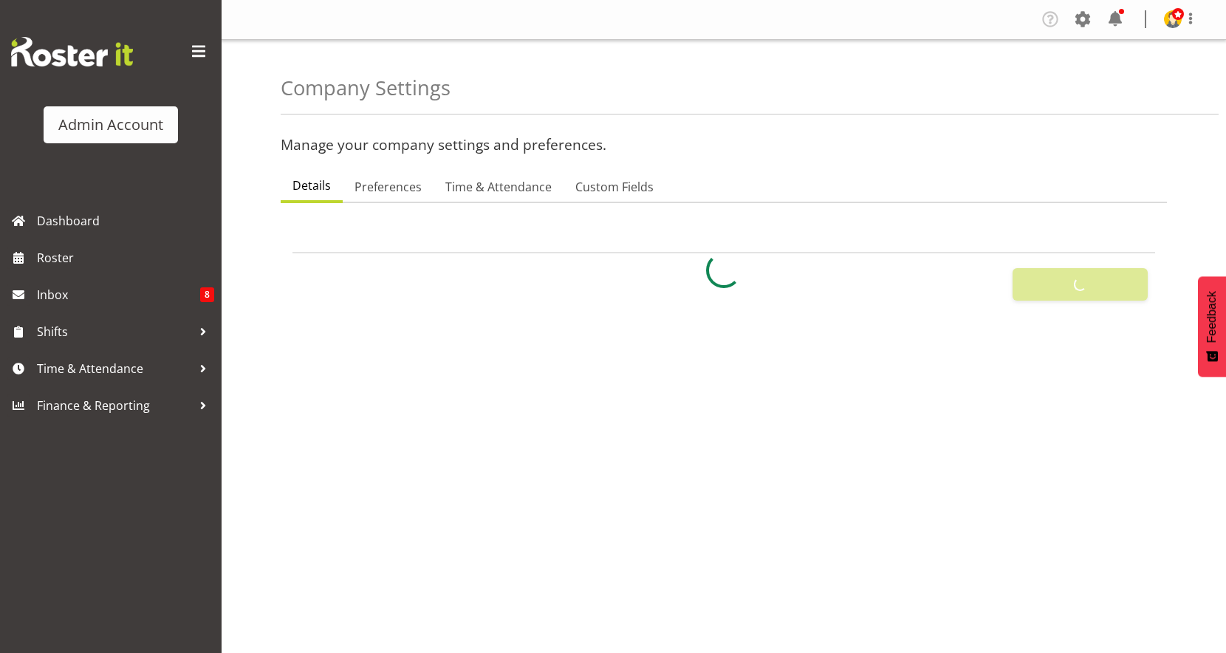
checkbox input "true"
select select "1_day_before"
type input "60"
checkbox input "true"
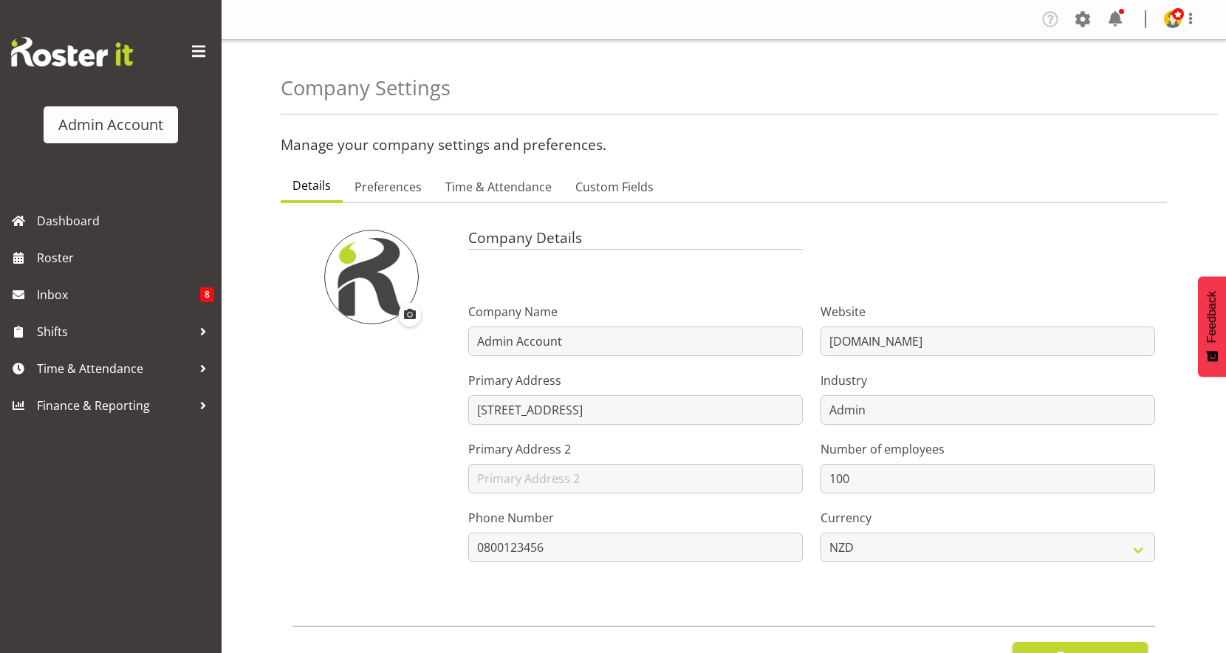
click at [390, 171] on ul "Details Preferences Time & Attendance Custom Fields" at bounding box center [724, 187] width 886 height 32
click at [390, 185] on span "Preferences" at bounding box center [387, 187] width 67 height 18
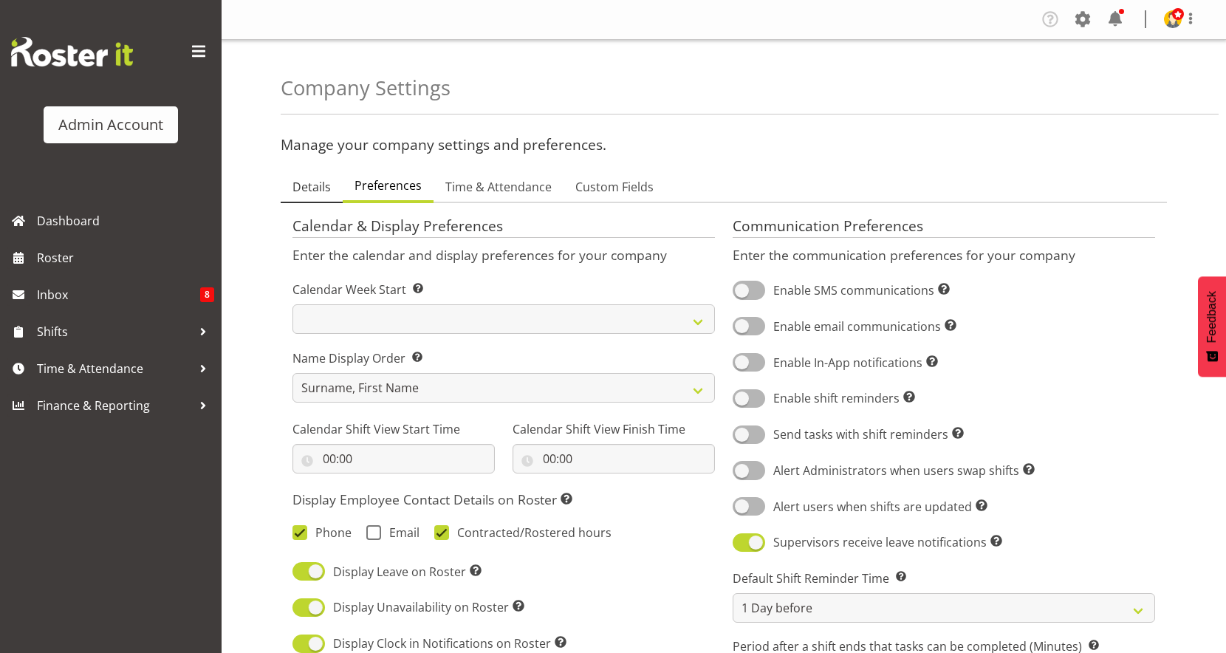
click at [306, 178] on span "Details" at bounding box center [311, 187] width 38 height 18
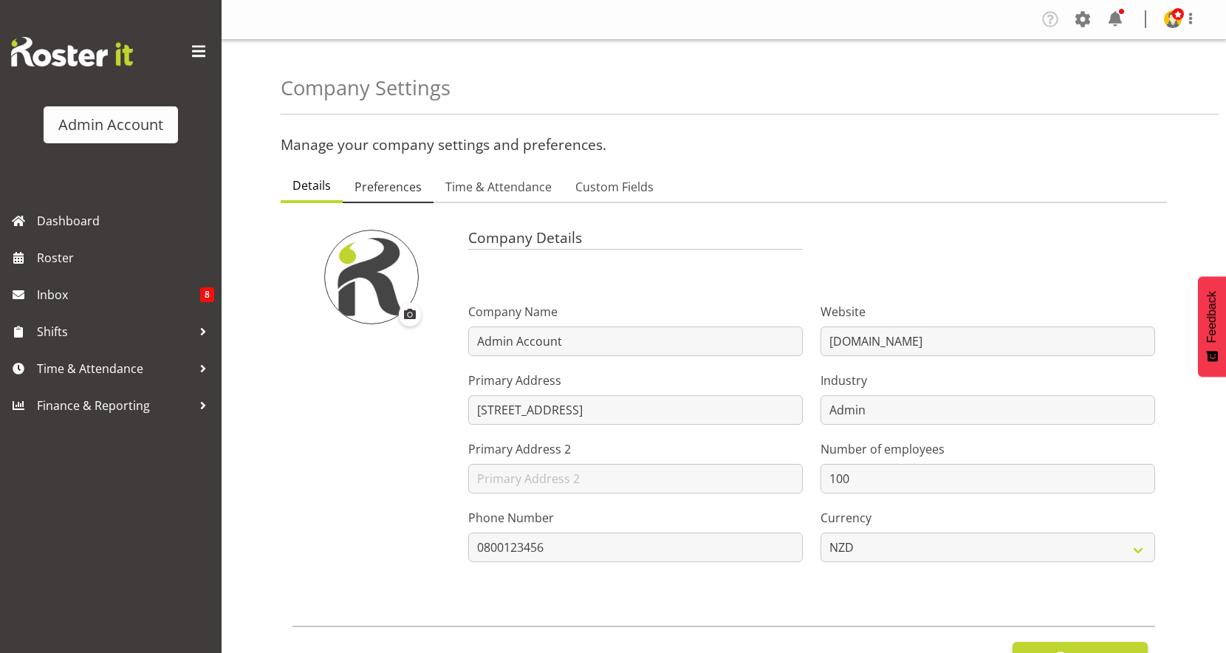
click at [406, 199] on link "Preferences" at bounding box center [388, 187] width 91 height 31
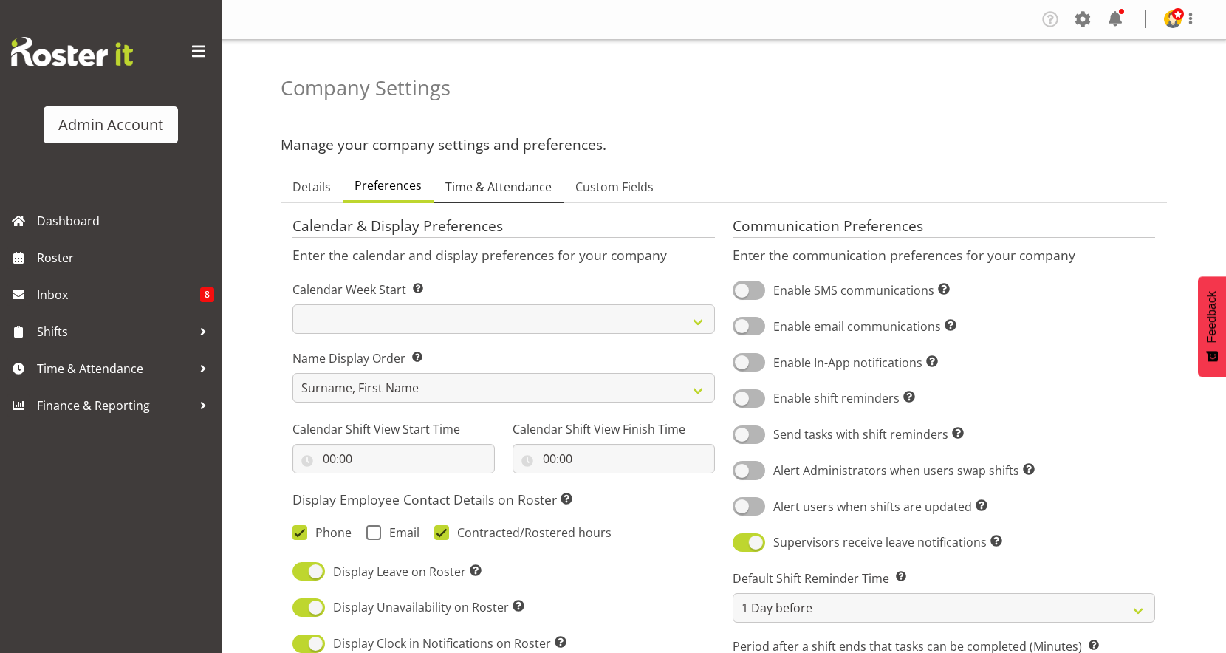
click at [507, 172] on link "Time & Attendance" at bounding box center [498, 187] width 130 height 31
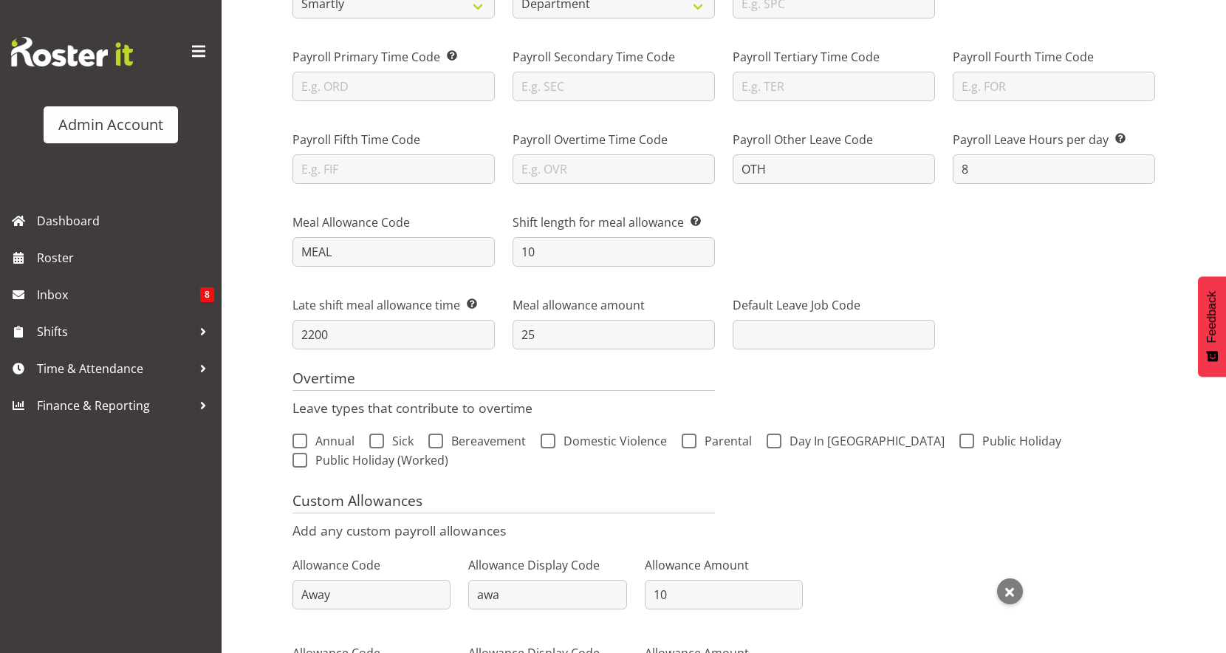
scroll to position [238, 0]
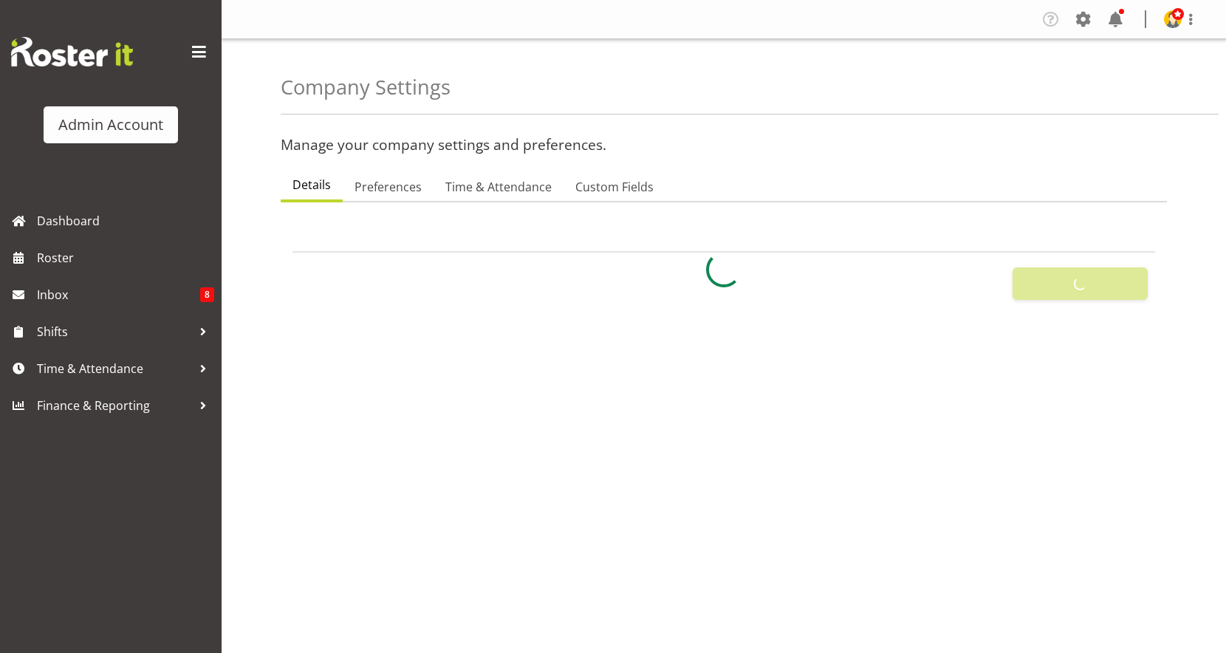
select select
select select "[DATE]"
select select "surname_first"
checkbox input "false"
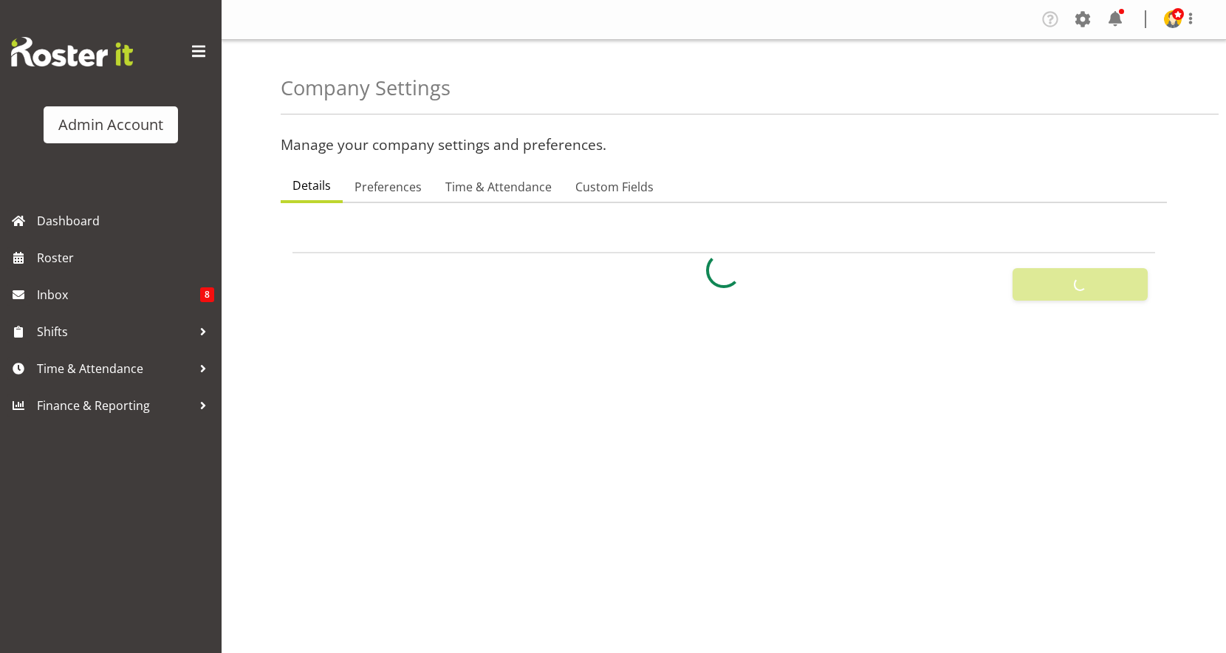
checkbox input "true"
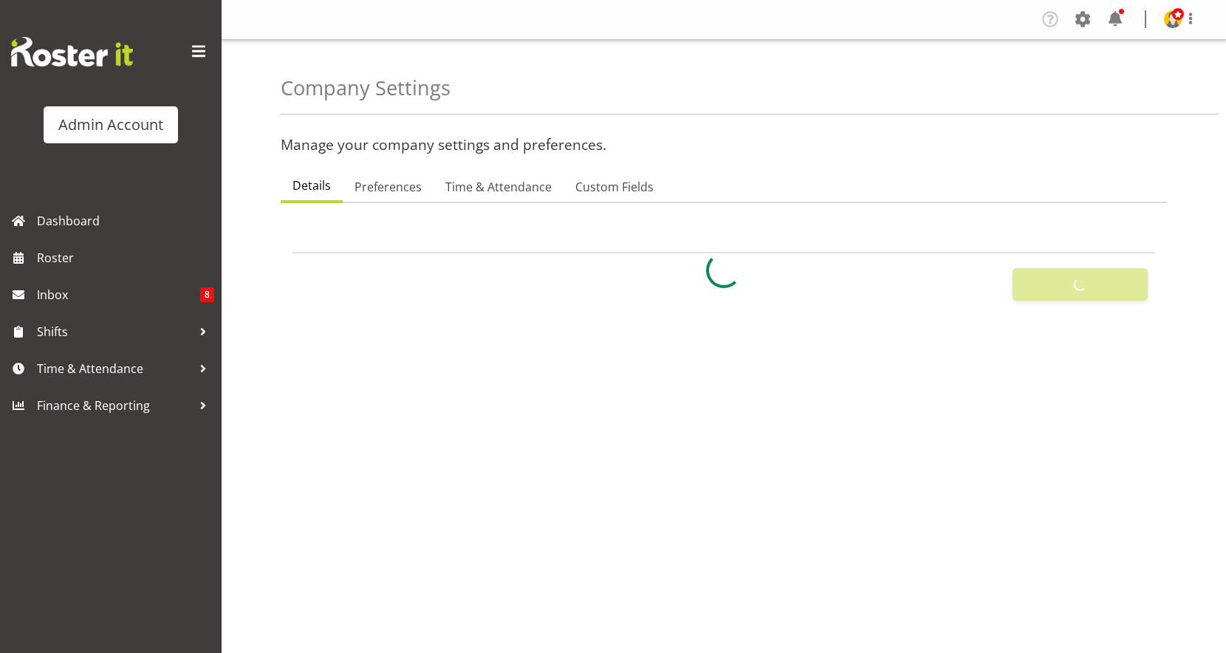
checkbox input "true"
checkbox input "false"
type input "24"
type input "0"
type input "24"
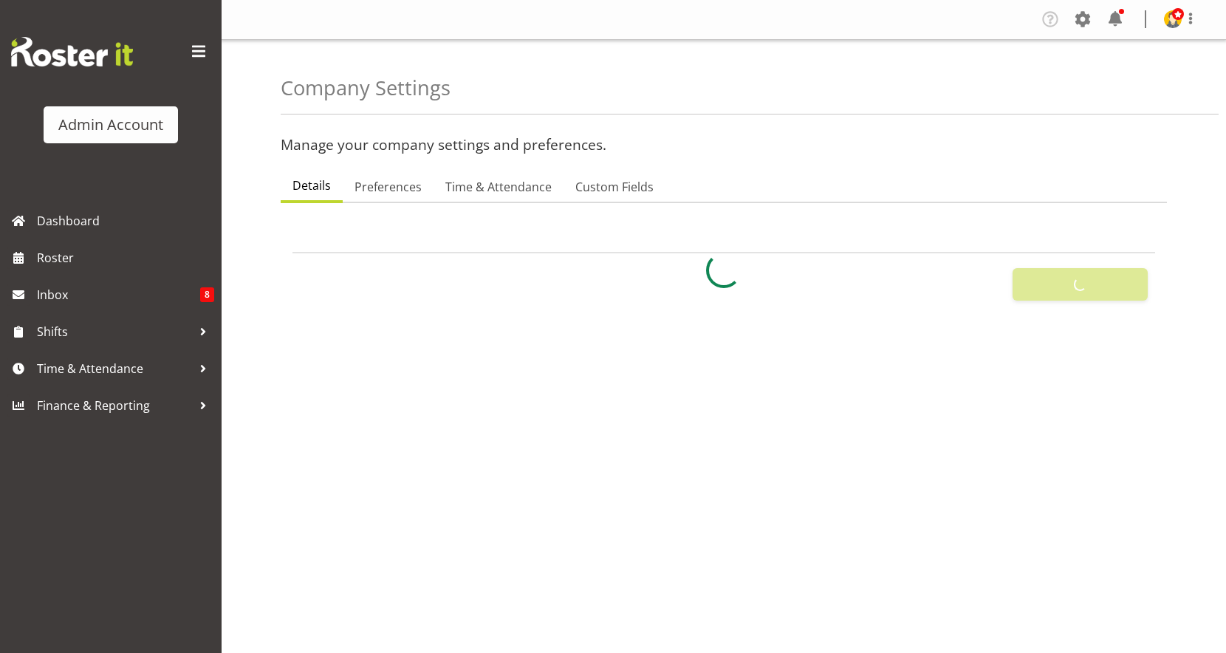
type input "0"
checkbox input "false"
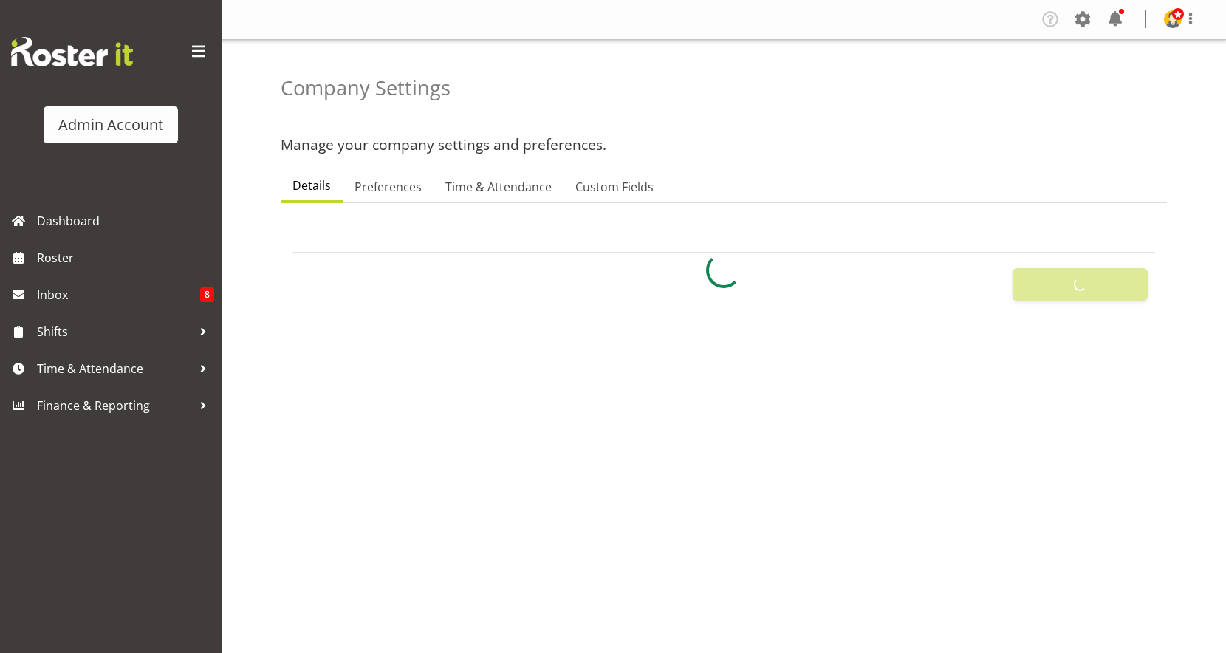
checkbox input "true"
select select "1_day_before"
type input "60"
checkbox input "true"
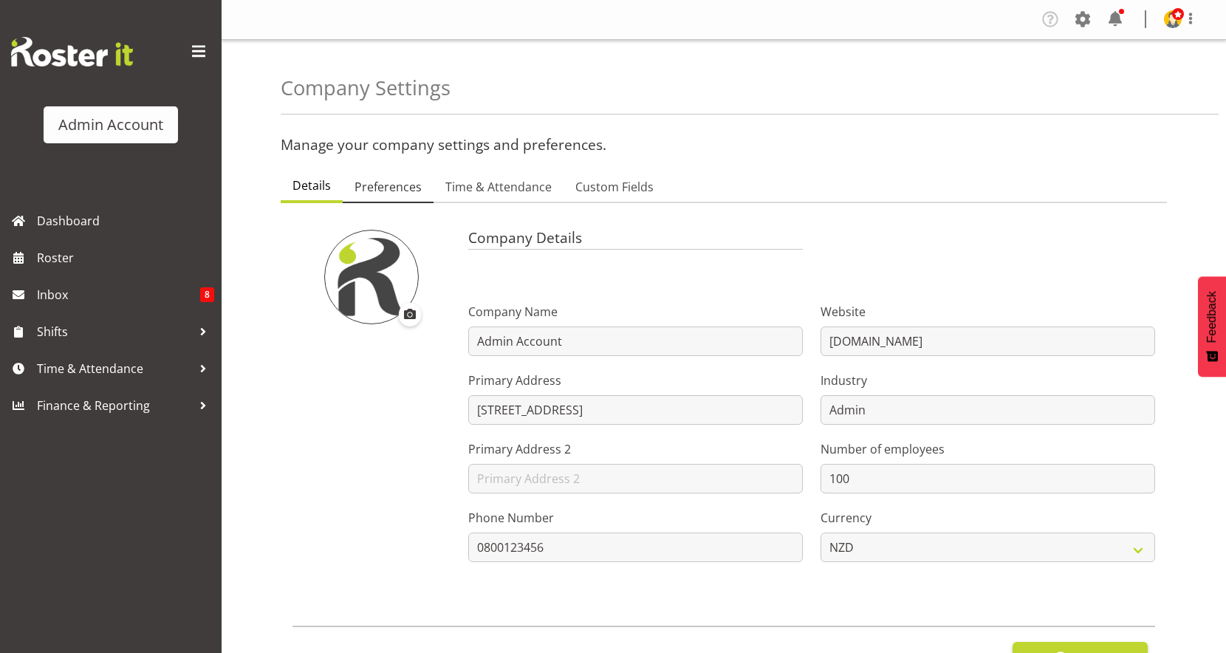
click at [397, 193] on span "Preferences" at bounding box center [387, 187] width 67 height 18
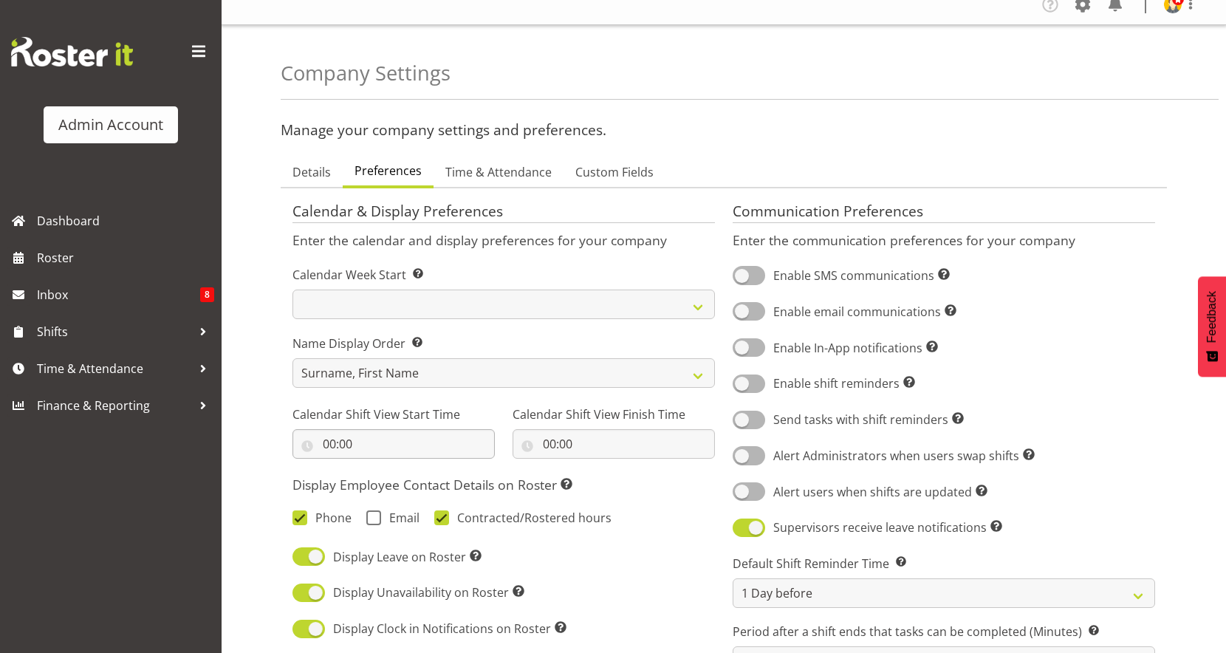
scroll to position [371, 0]
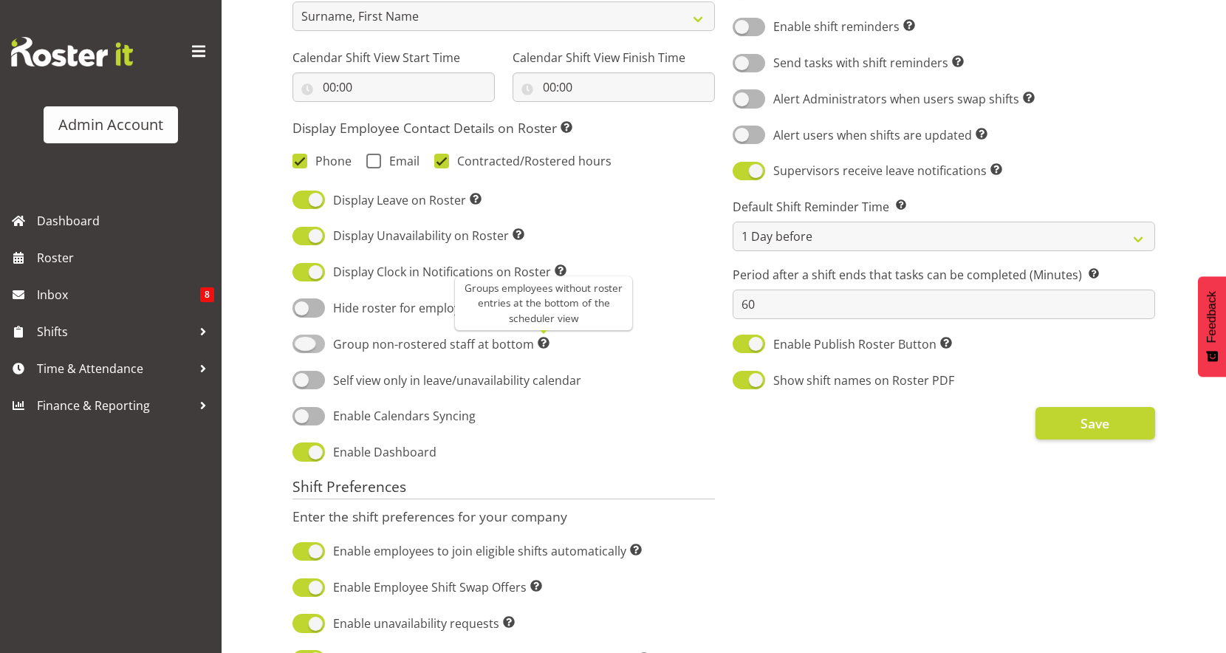
click at [538, 344] on span at bounding box center [544, 343] width 12 height 12
click at [302, 344] on input "Group non-rostered staff at bottom Groups employees without roster entries at t…" at bounding box center [297, 344] width 10 height 10
click at [538, 344] on span at bounding box center [544, 343] width 12 height 12
click at [302, 344] on input "Group non-rostered staff at bottom Groups employees without roster entries at t…" at bounding box center [297, 344] width 10 height 10
checkbox input "false"
